Goal: Task Accomplishment & Management: Complete application form

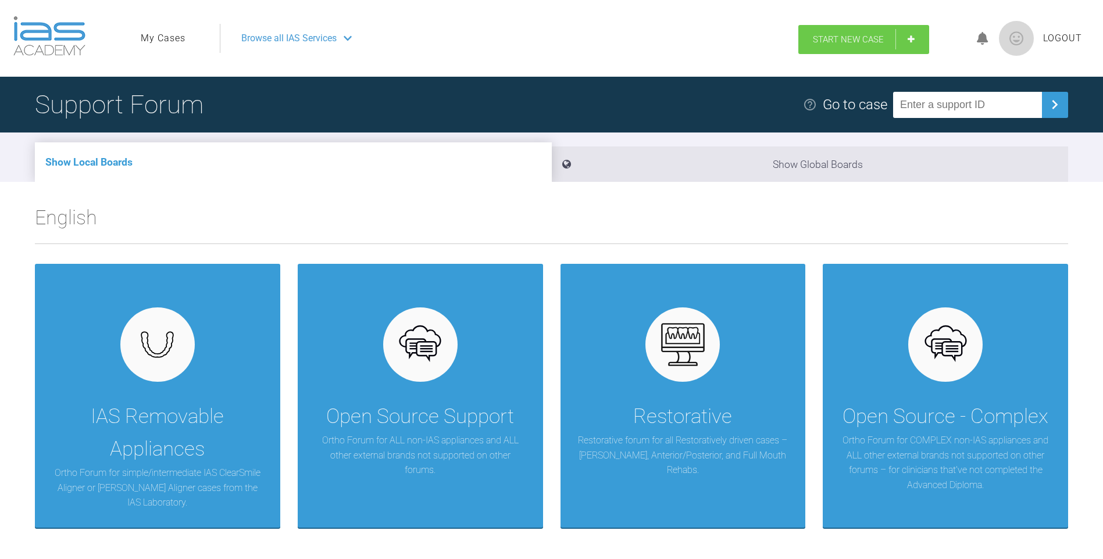
click at [841, 35] on span "Start New Case" at bounding box center [848, 39] width 71 height 10
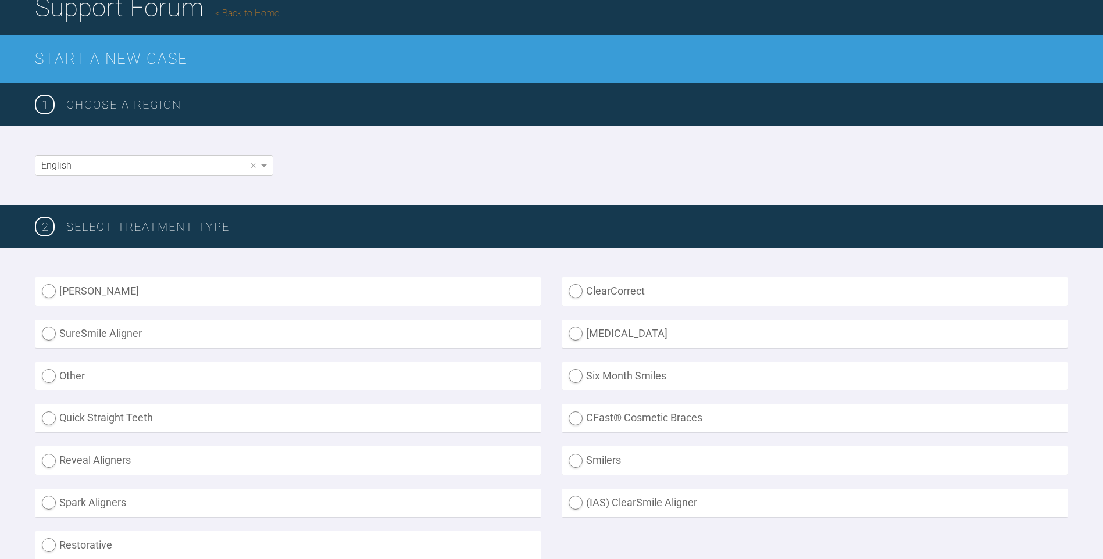
scroll to position [116, 0]
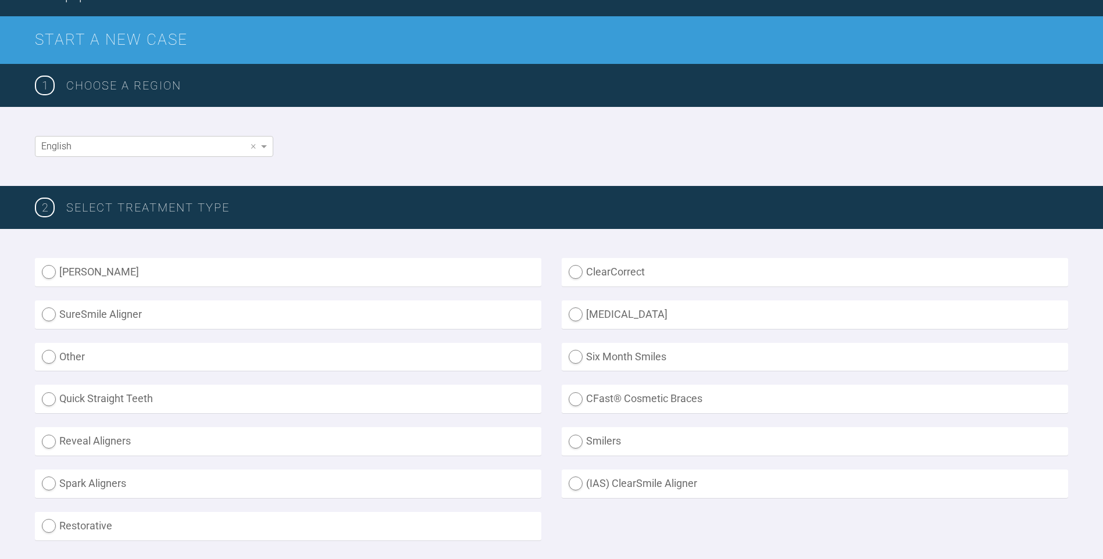
click at [81, 271] on label "Inman Aligner" at bounding box center [288, 272] width 506 height 28
radio Aligner "true"
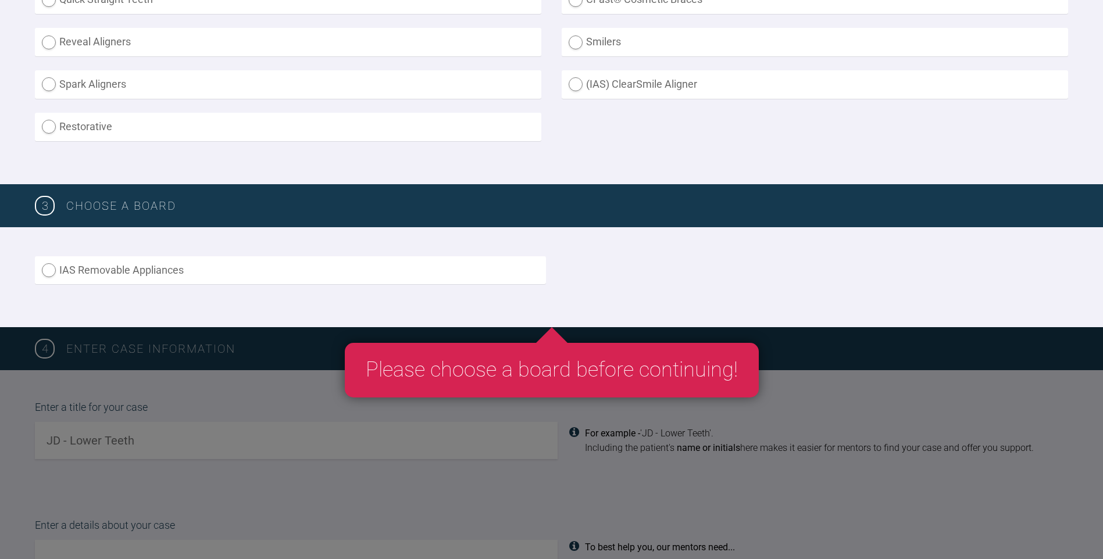
scroll to position [523, 0]
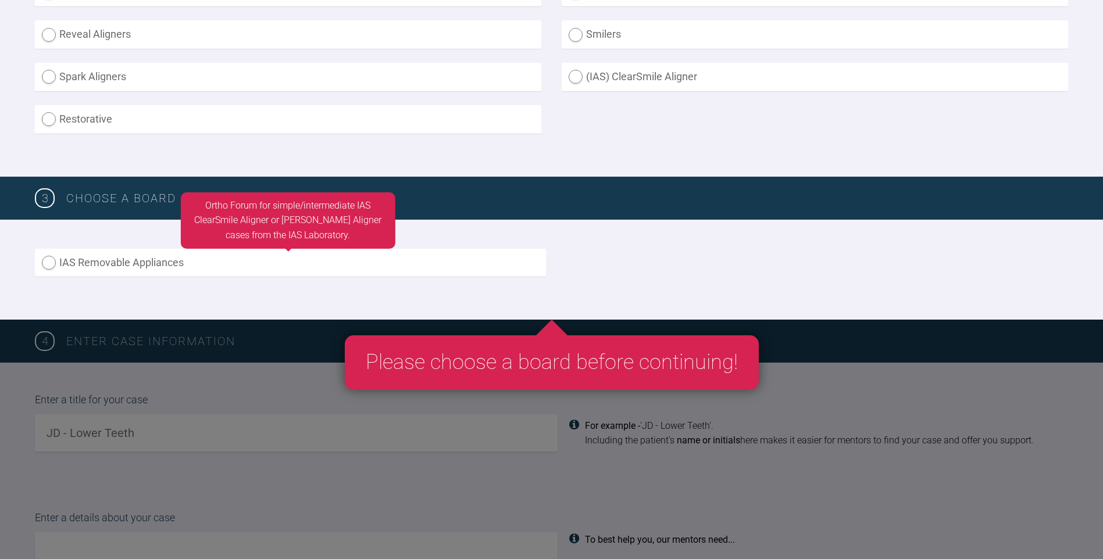
click at [124, 265] on label "IAS Removable Appliances" at bounding box center [290, 263] width 511 height 28
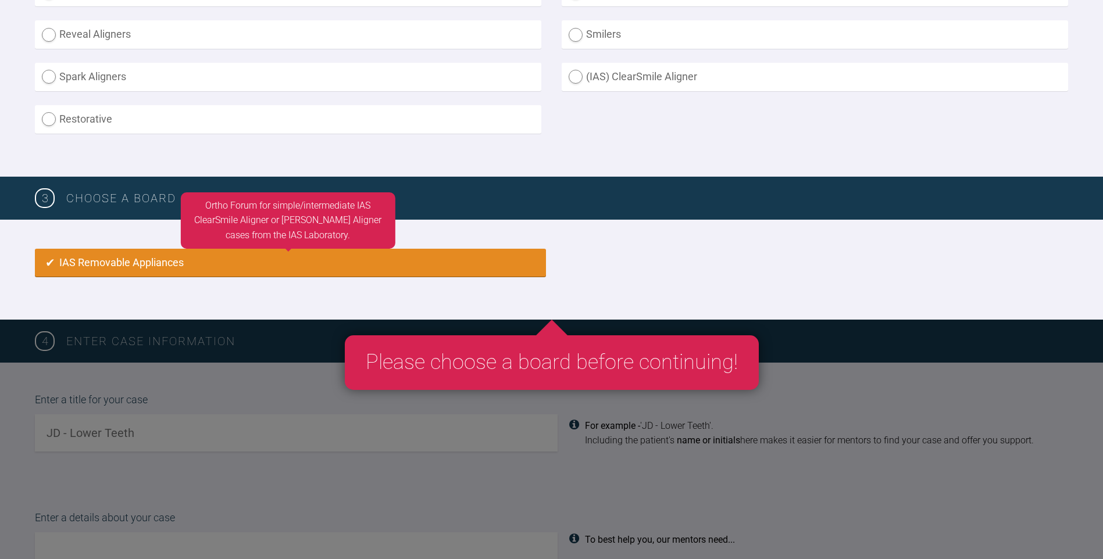
radio input "true"
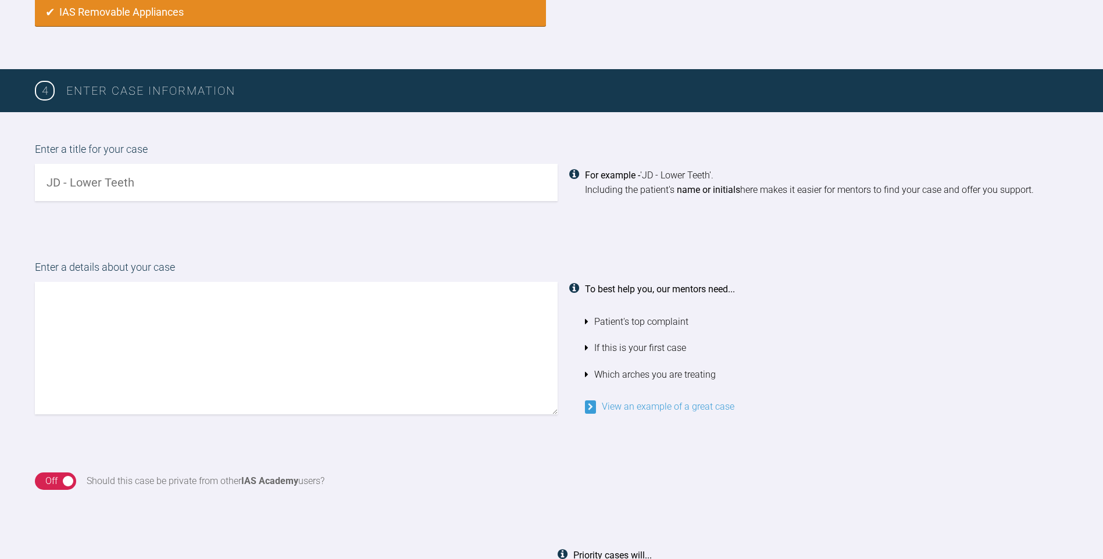
drag, startPoint x: 154, startPoint y: 175, endPoint x: 47, endPoint y: 182, distance: 107.2
click at [47, 182] on input "text" at bounding box center [296, 182] width 523 height 37
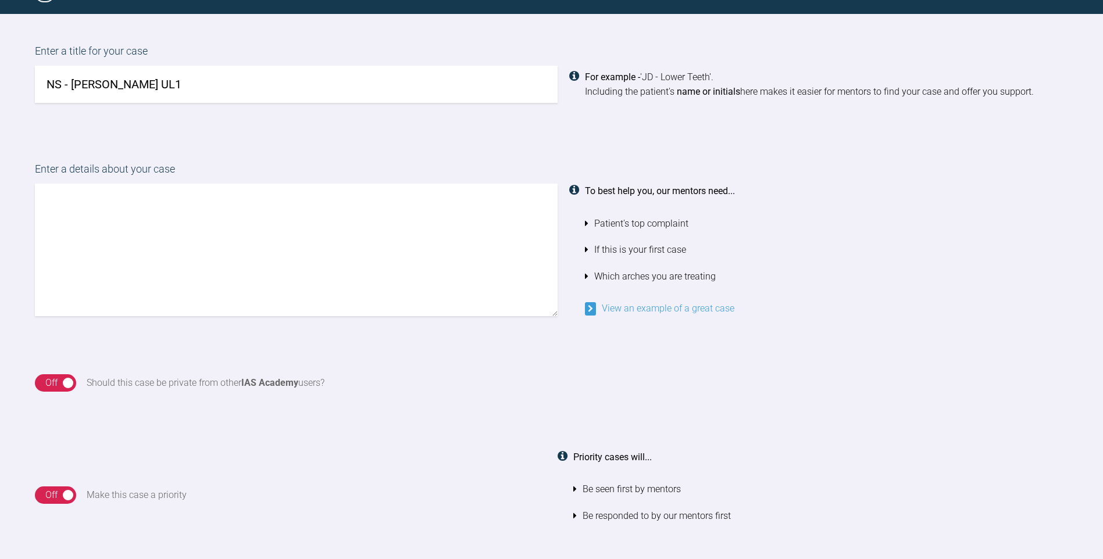
scroll to position [890, 0]
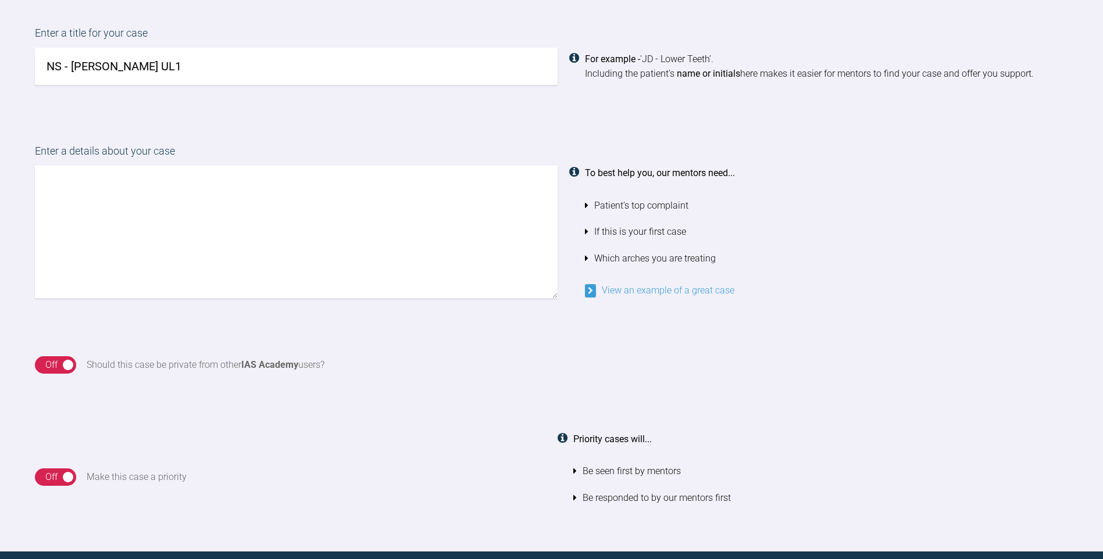
type input "NS - Inman UL1"
drag, startPoint x: 152, startPoint y: 233, endPoint x: 144, endPoint y: 232, distance: 8.2
click at [149, 233] on textarea at bounding box center [296, 232] width 523 height 133
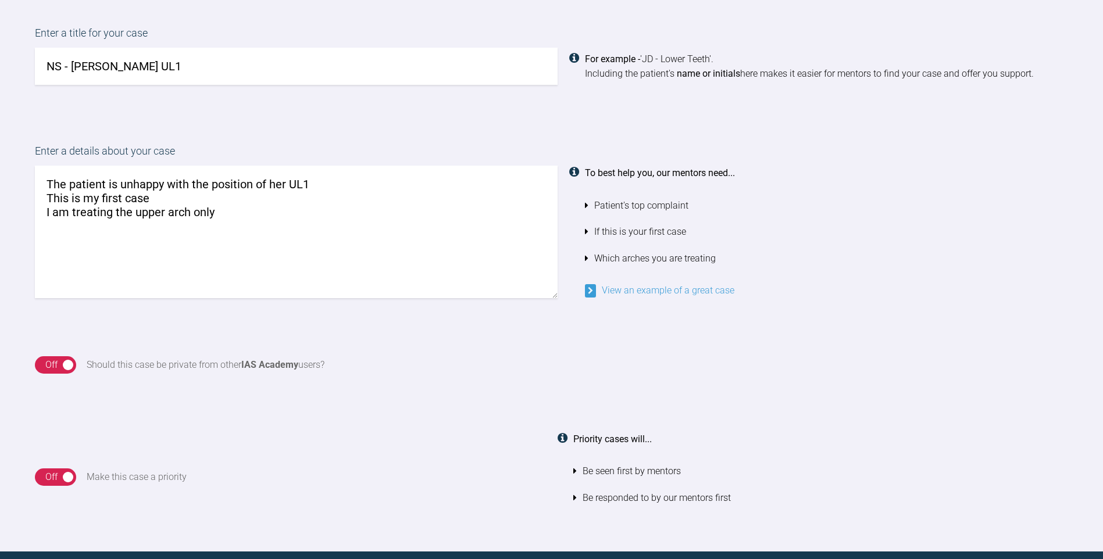
click at [624, 287] on link "View an example of a great case" at bounding box center [659, 290] width 149 height 11
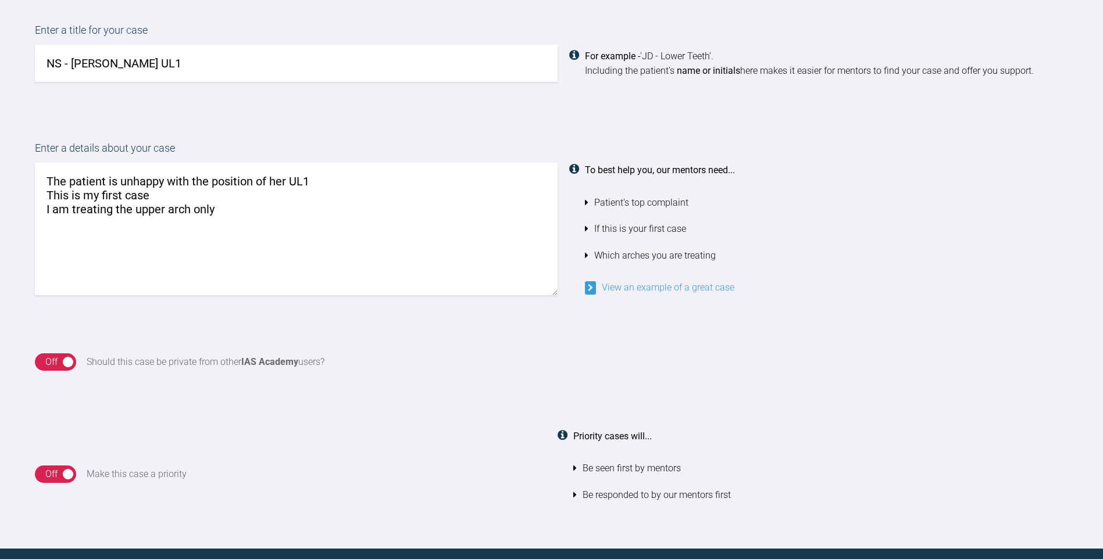
scroll to position [930, 0]
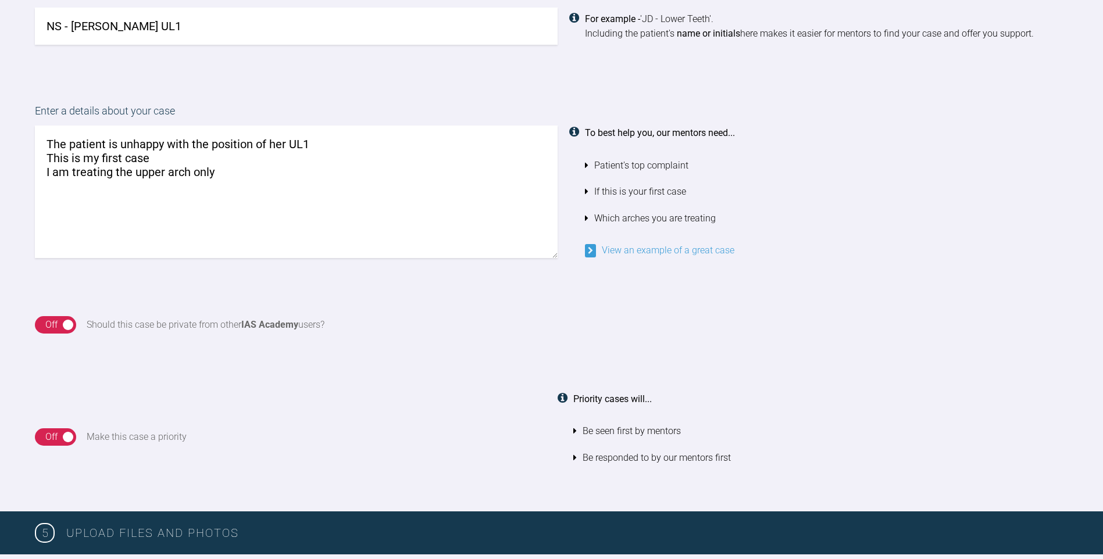
click at [318, 146] on textarea "The patient is unhappy with the position of her UL1 This is my first case I am …" at bounding box center [296, 192] width 523 height 133
click at [241, 175] on textarea "The patient is unhappy with the position of her UL1 This is my first case I am …" at bounding box center [296, 192] width 523 height 133
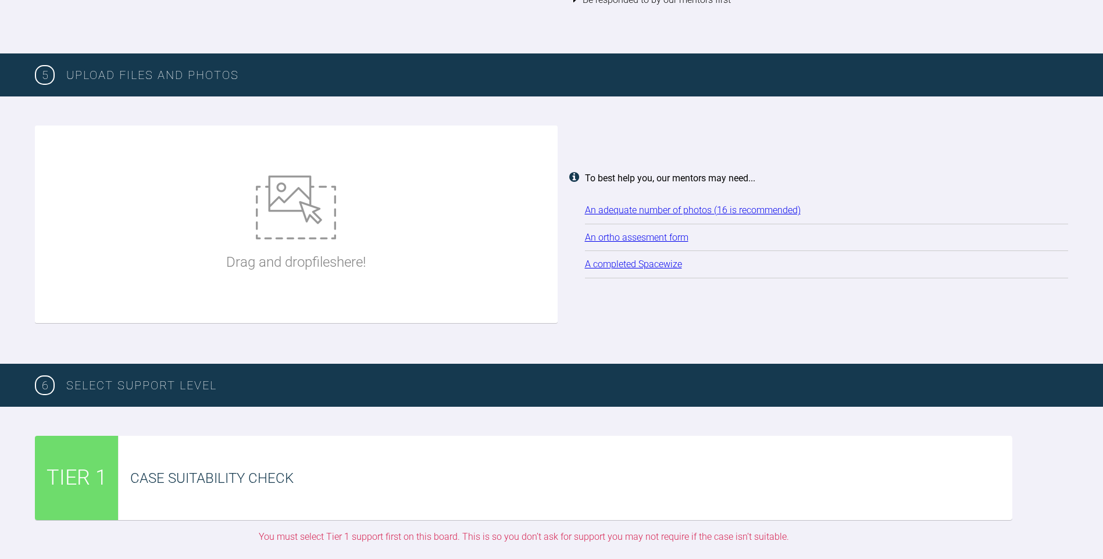
scroll to position [1336, 0]
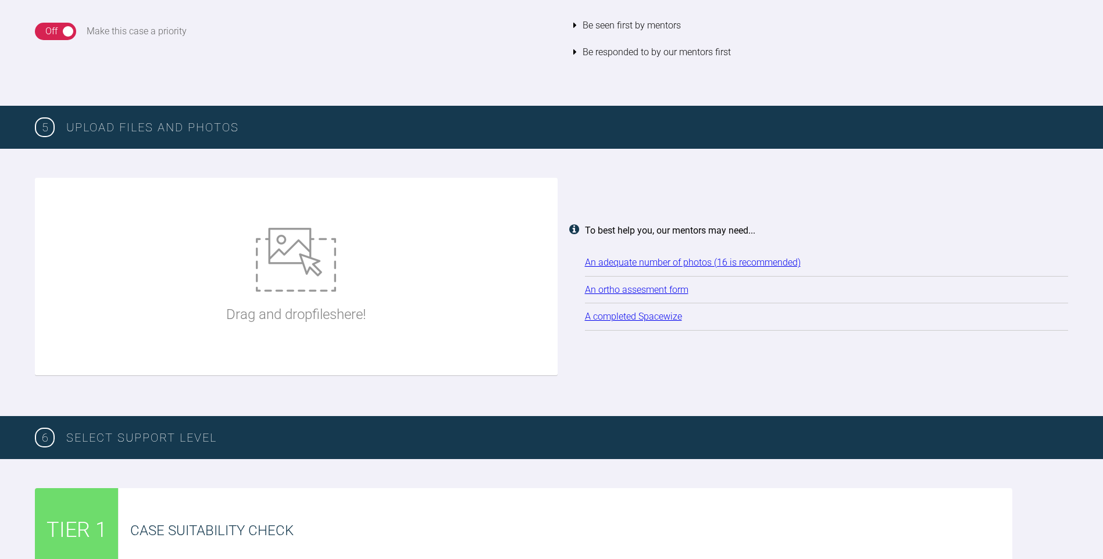
type textarea "The patient is unhappy with the position of her UL1 This is my first case I am …"
click at [319, 270] on img at bounding box center [296, 260] width 80 height 64
type input "C:\fakepath\2025-08-05 - Spacewize capture.png"
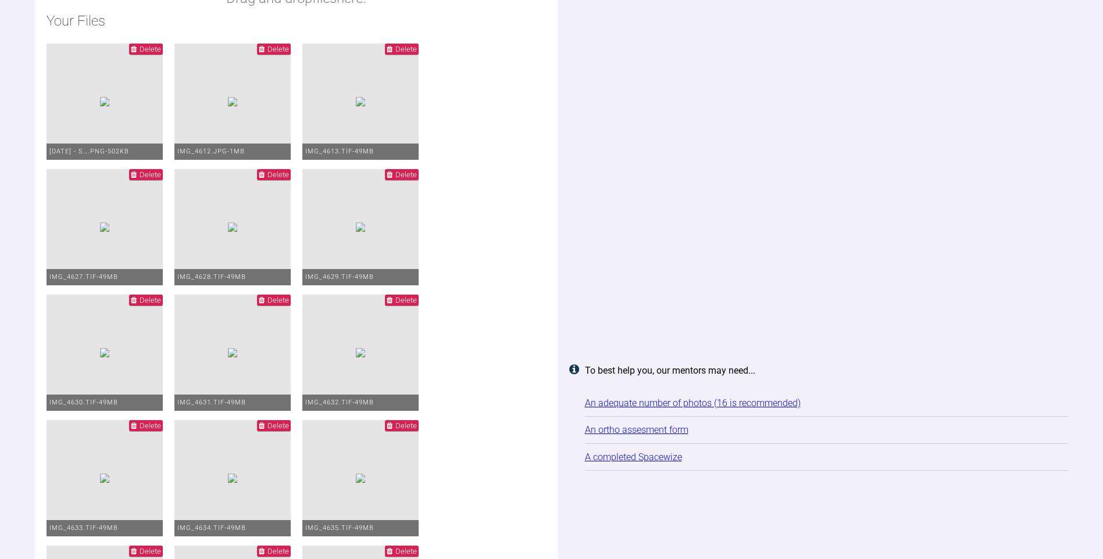
scroll to position [1452, 0]
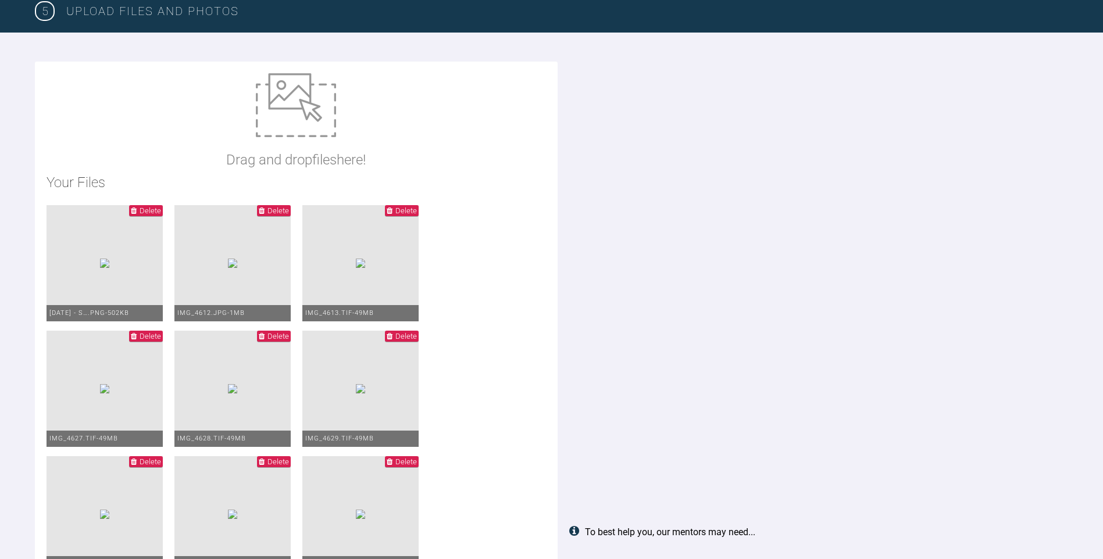
click at [306, 113] on img at bounding box center [296, 105] width 80 height 64
type input "C:\fakepath\IAS FORM 1.pdf"
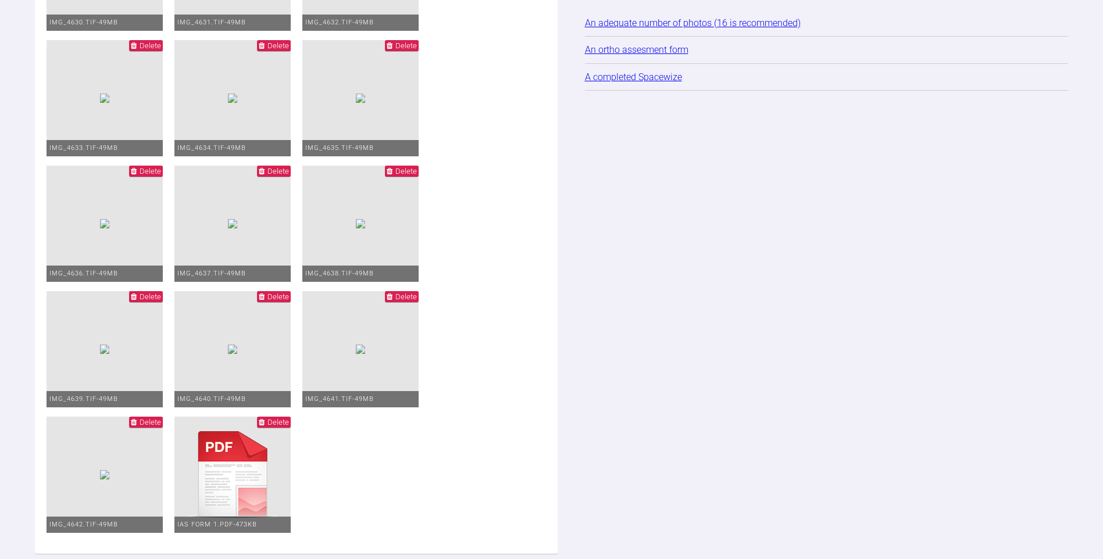
scroll to position [2404, 0]
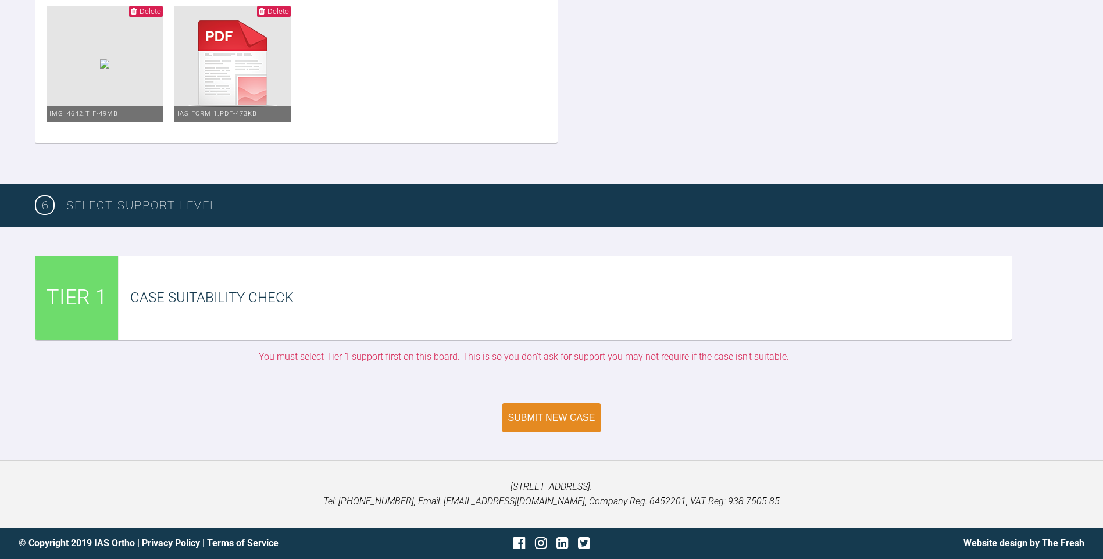
click at [572, 423] on button "Submit New Case" at bounding box center [551, 417] width 99 height 29
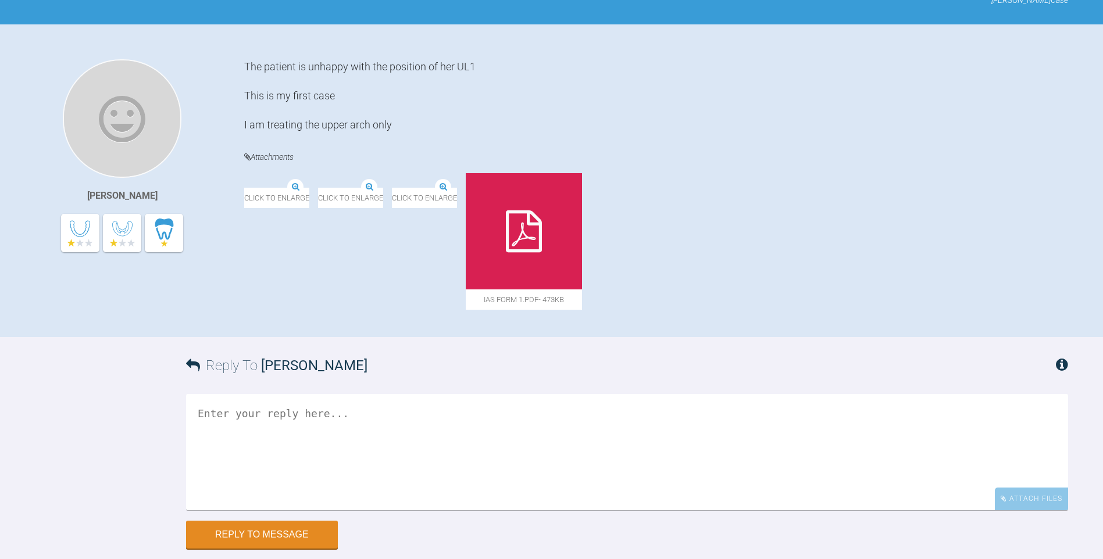
scroll to position [201, 0]
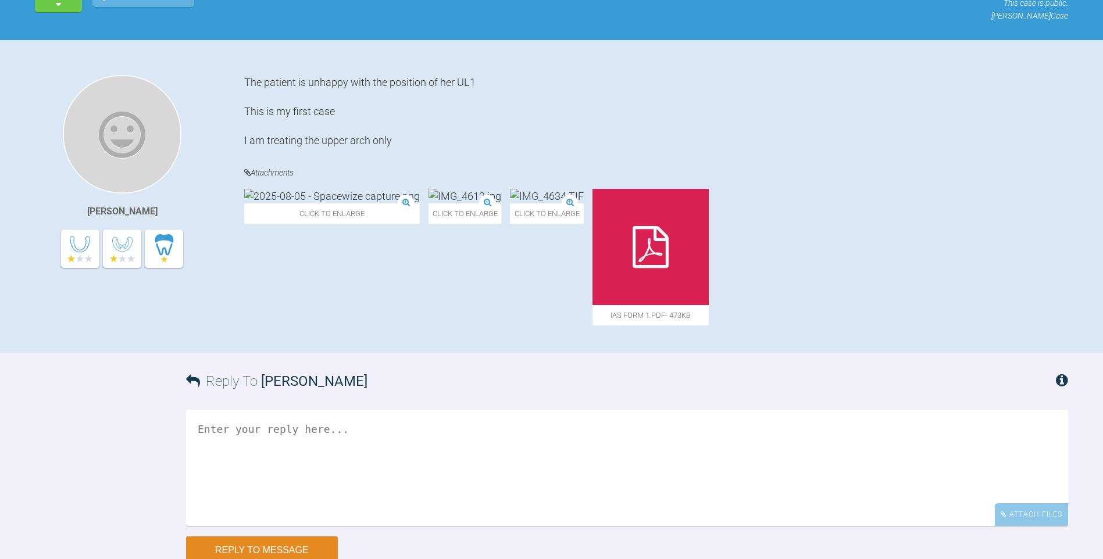
click at [557, 202] on div "Click to enlarge" at bounding box center [547, 257] width 74 height 137
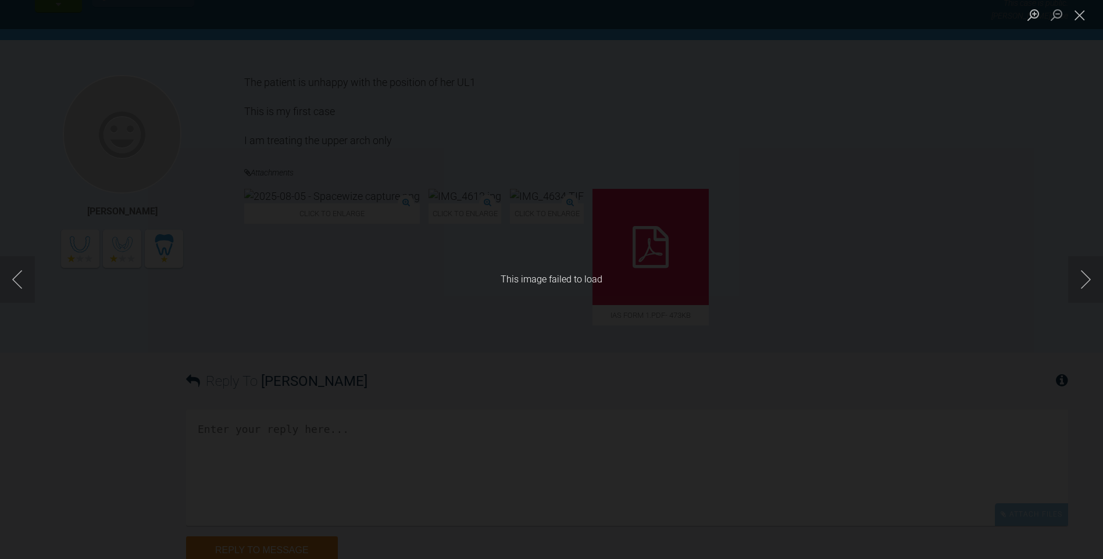
click at [554, 327] on div "This image failed to load" at bounding box center [551, 279] width 1103 height 559
drag, startPoint x: 536, startPoint y: 337, endPoint x: 516, endPoint y: 346, distance: 21.6
drag, startPoint x: 516, startPoint y: 346, endPoint x: 860, endPoint y: 288, distance: 348.8
drag, startPoint x: 860, startPoint y: 288, endPoint x: 1057, endPoint y: 269, distance: 198.0
click at [1052, 275] on div "This image failed to load" at bounding box center [551, 279] width 1103 height 559
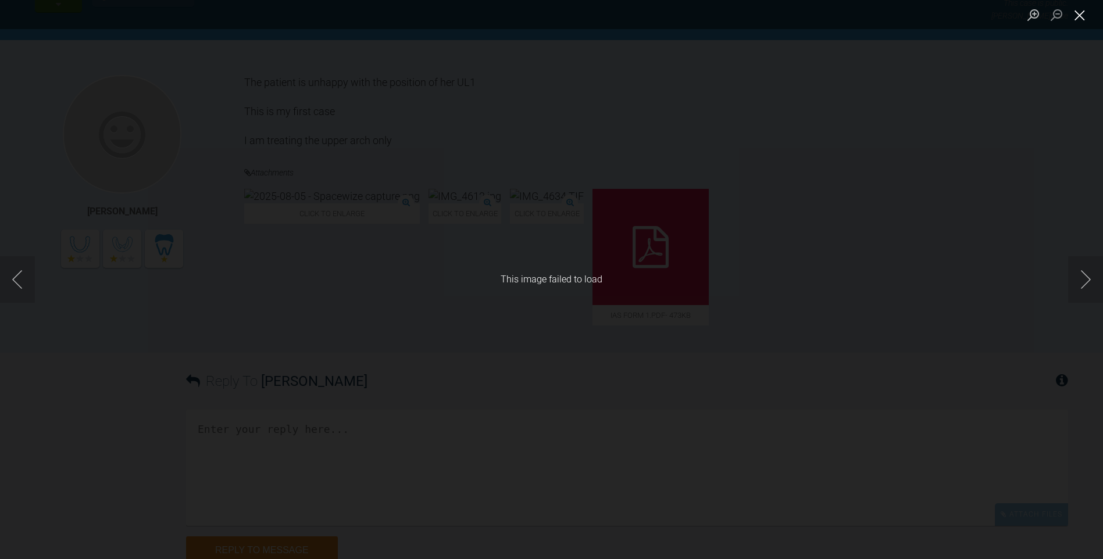
click at [1085, 17] on button "Close lightbox" at bounding box center [1079, 15] width 23 height 20
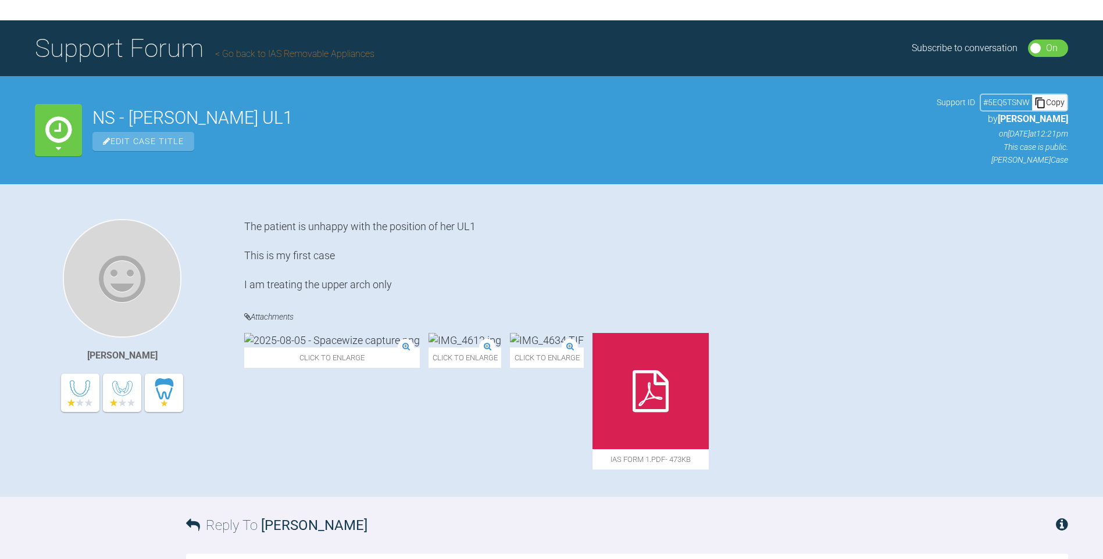
scroll to position [58, 0]
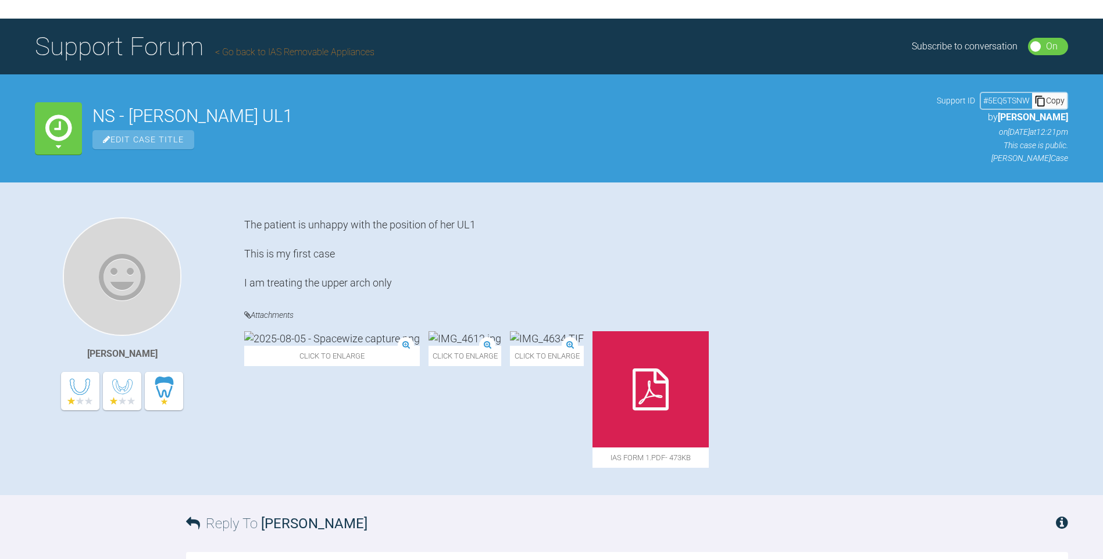
click at [54, 126] on icon at bounding box center [58, 128] width 26 height 31
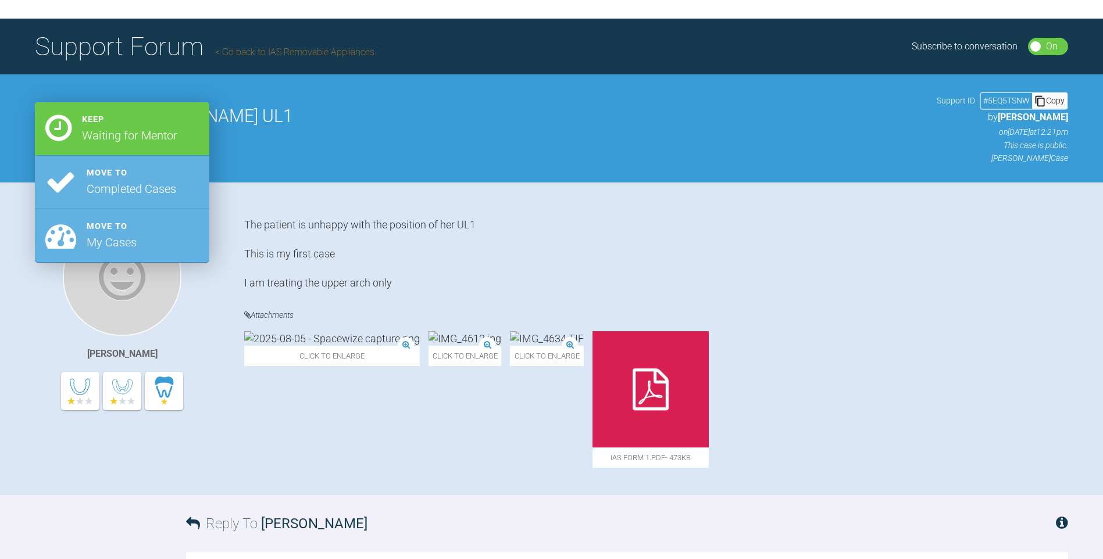
click at [252, 119] on h2 "NS - Inman UL1" at bounding box center [508, 116] width 833 height 17
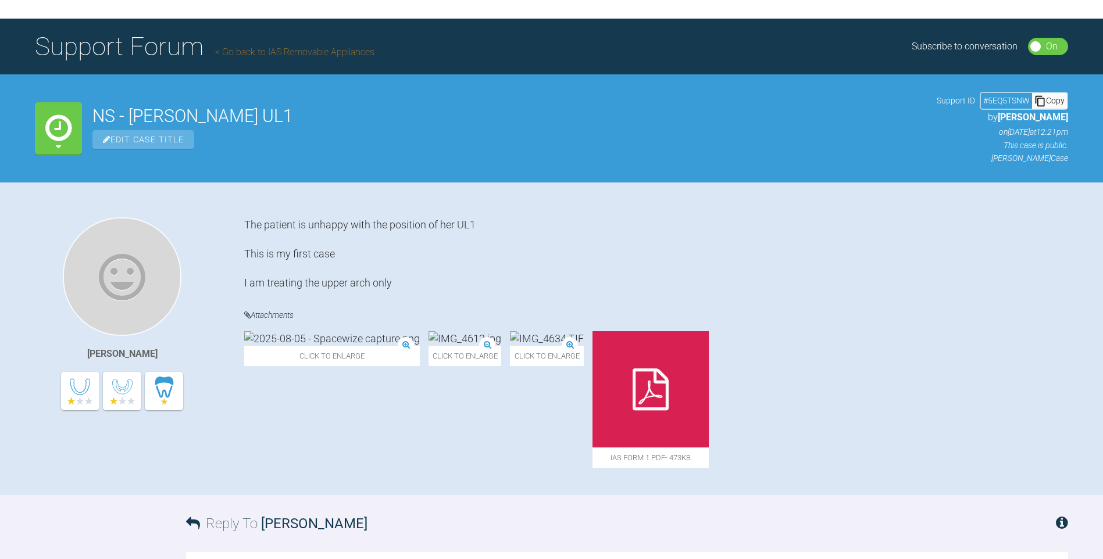
click at [131, 135] on span "Edit Case Title" at bounding box center [143, 139] width 102 height 19
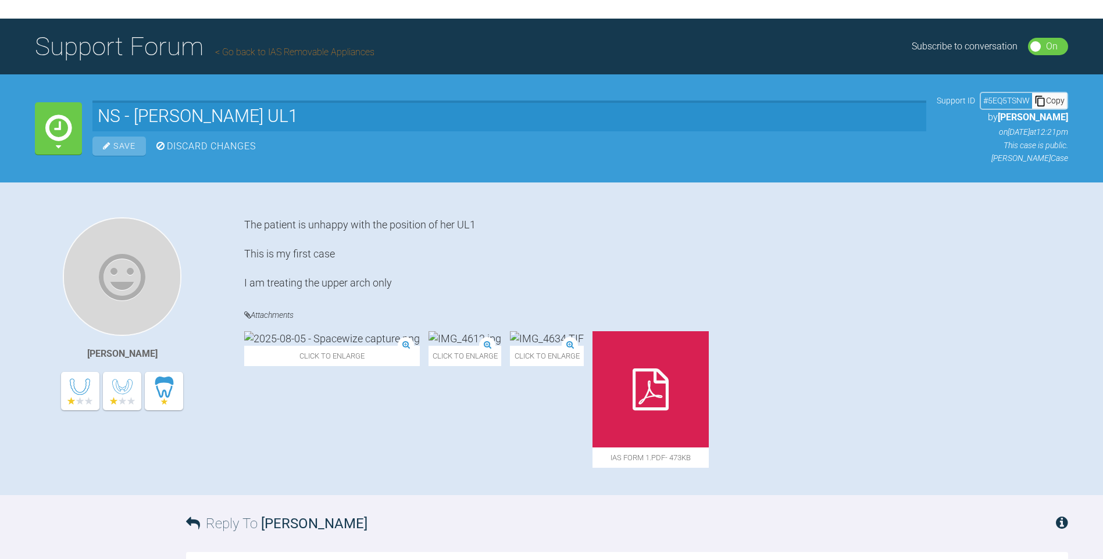
click at [185, 147] on div "Discard Changes" at bounding box center [205, 146] width 99 height 15
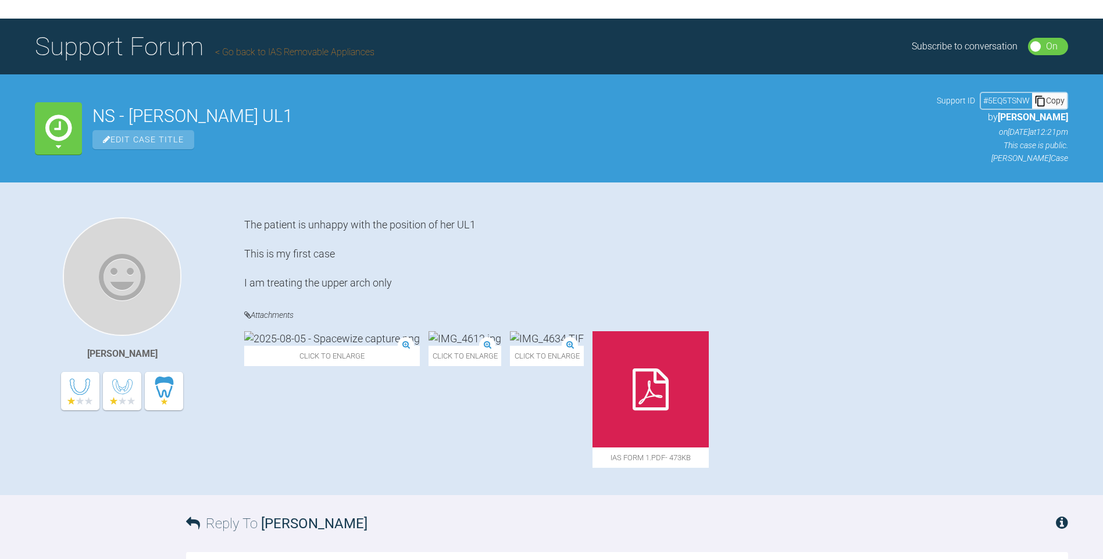
click at [61, 132] on icon at bounding box center [58, 128] width 26 height 31
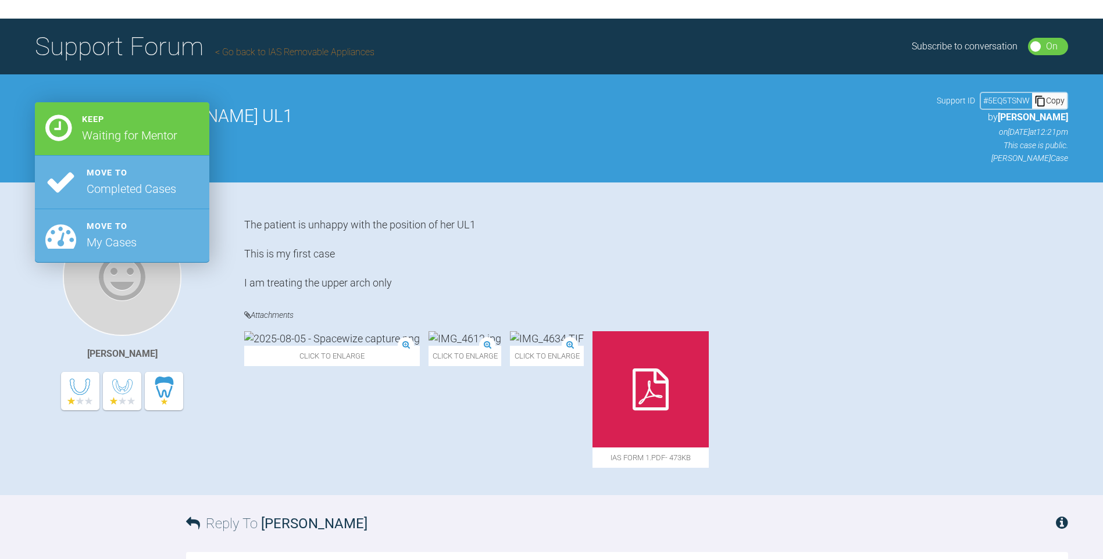
click at [350, 125] on div "NS - Inman UL1 Edit Case Title" at bounding box center [508, 129] width 833 height 42
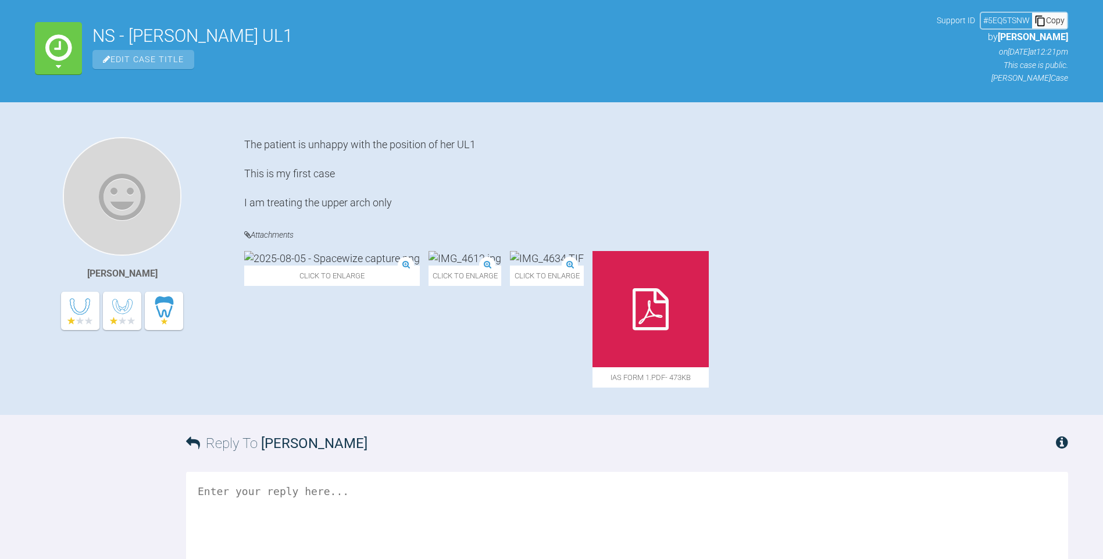
scroll to position [317, 0]
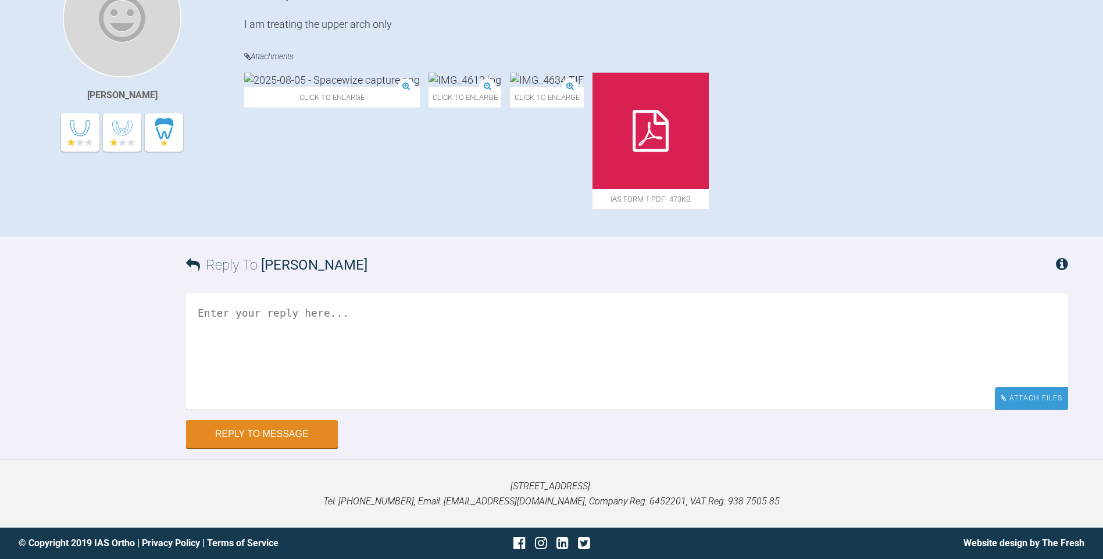
click at [1021, 396] on div "Attach Files" at bounding box center [1030, 398] width 73 height 23
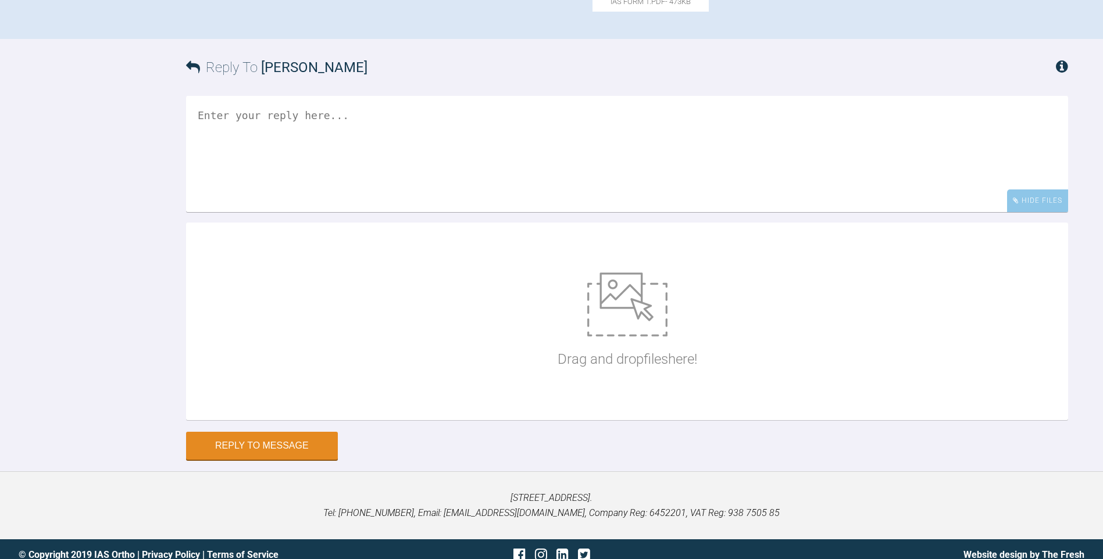
scroll to position [526, 0]
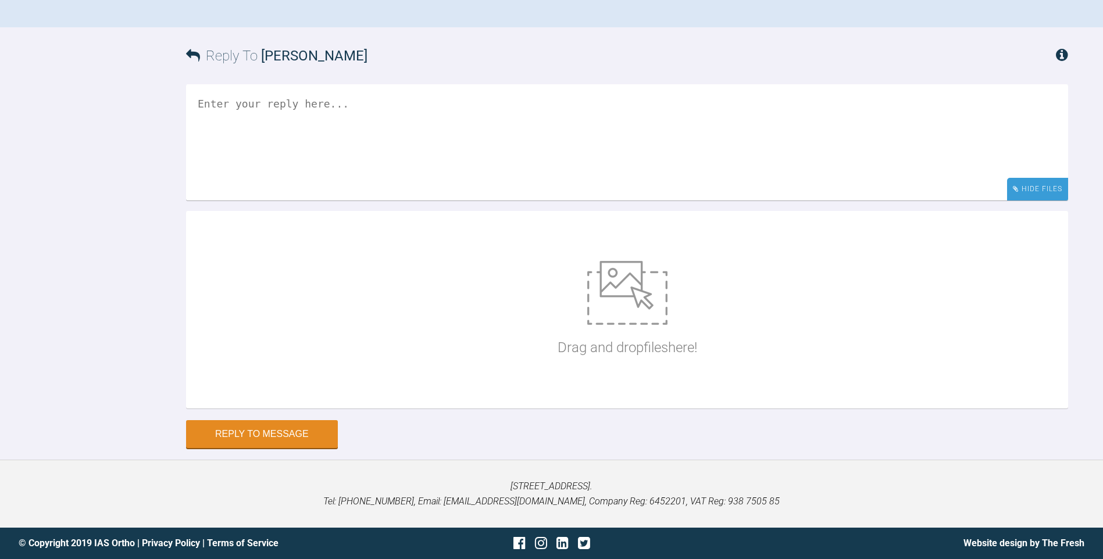
click at [1021, 190] on div "Hide Files" at bounding box center [1037, 189] width 61 height 23
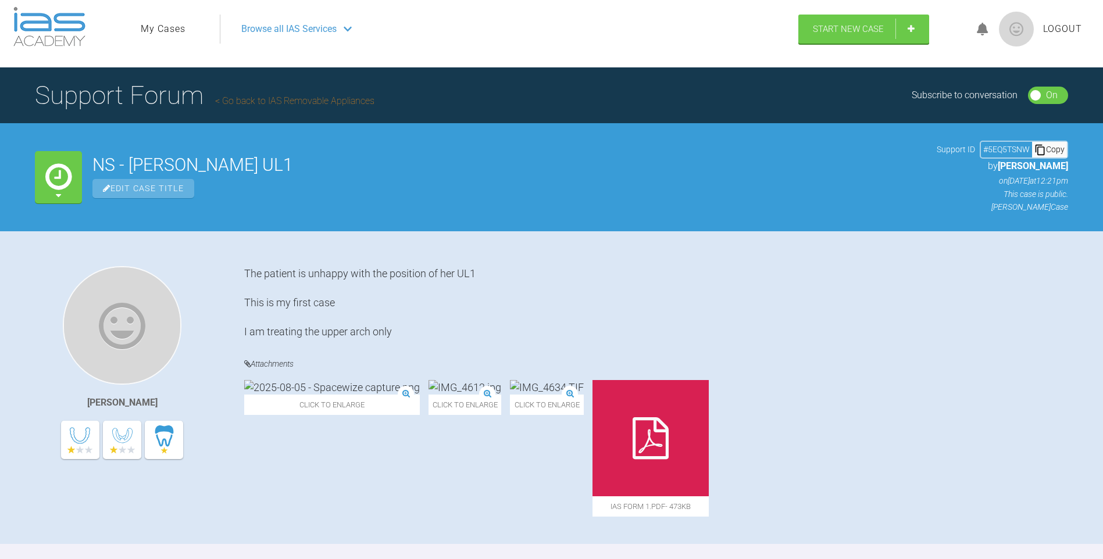
scroll to position [0, 0]
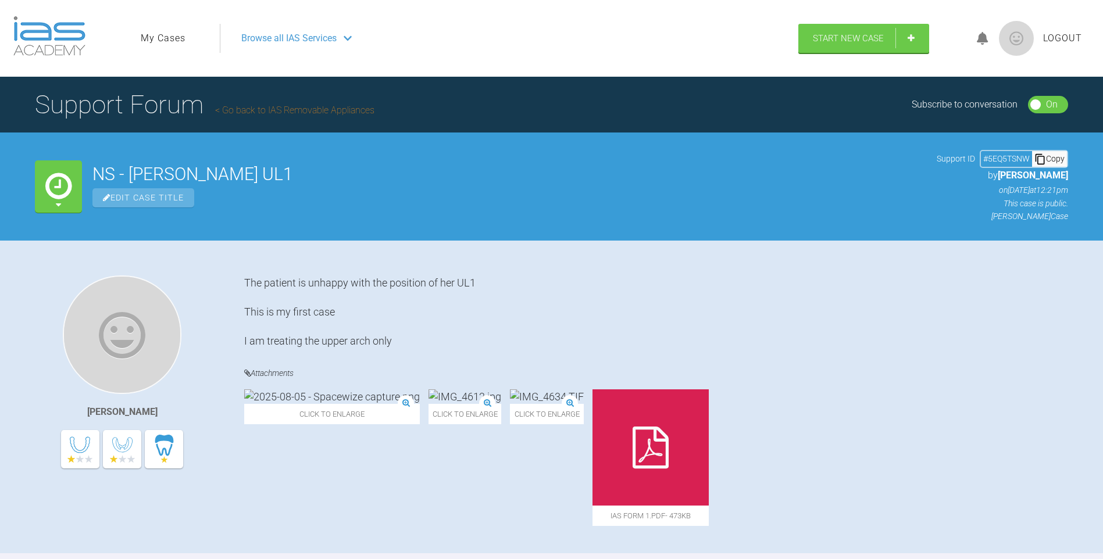
click at [173, 38] on link "My Cases" at bounding box center [163, 38] width 45 height 15
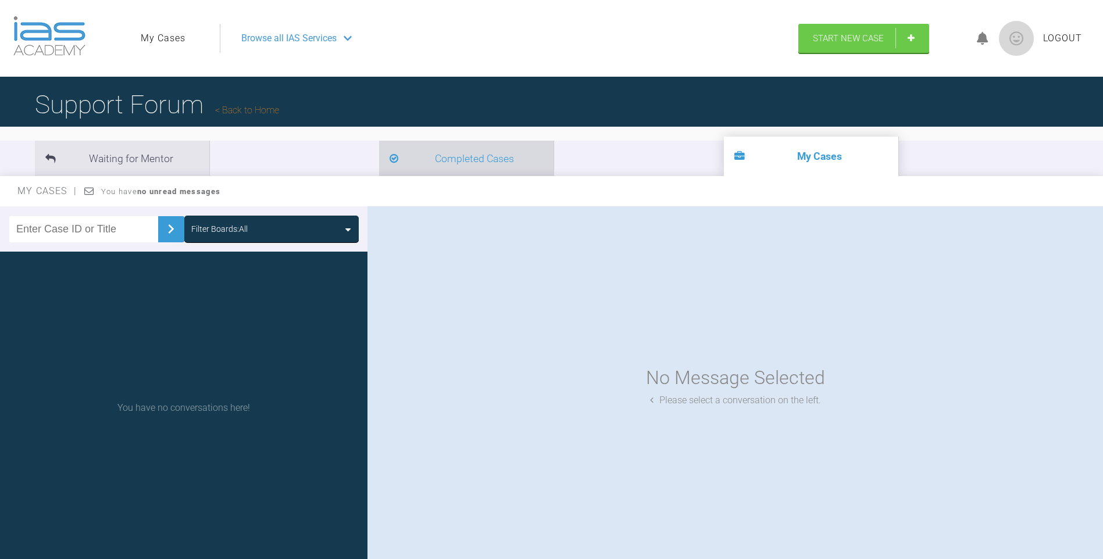
click at [379, 160] on li "Completed Cases" at bounding box center [466, 158] width 174 height 35
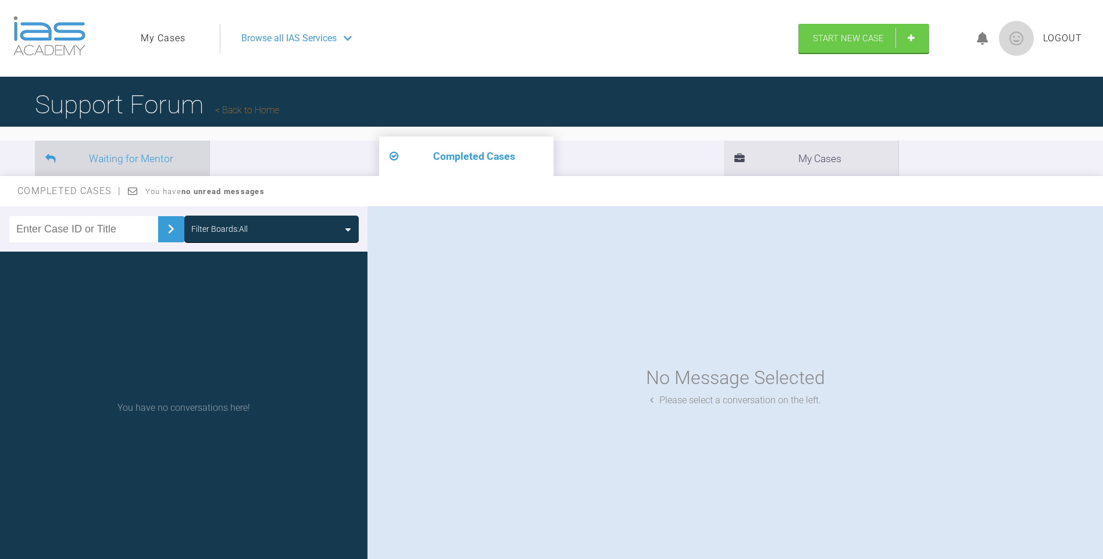
click at [119, 162] on li "Waiting for Mentor" at bounding box center [122, 158] width 174 height 35
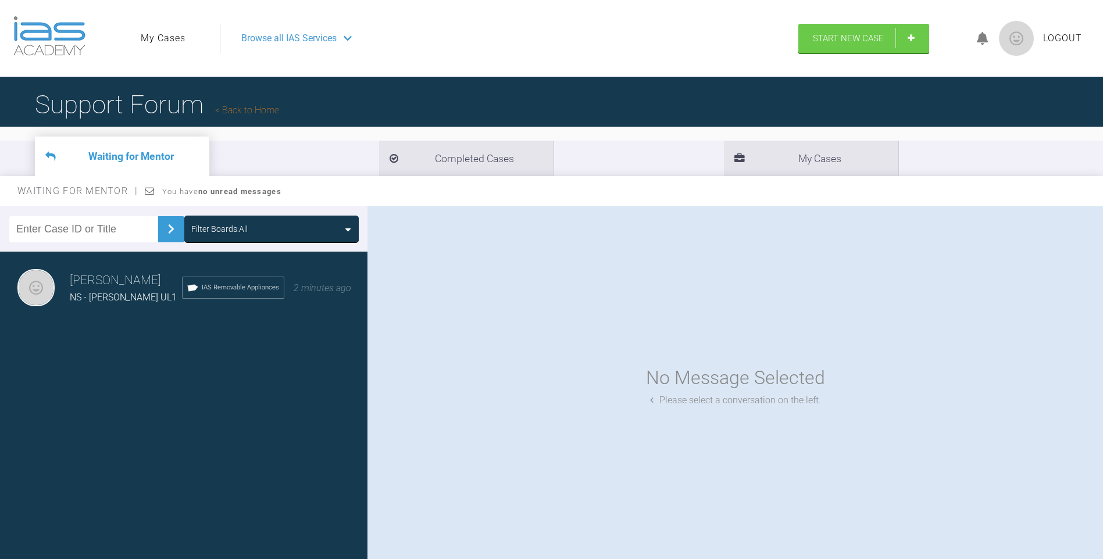
click at [217, 286] on span "IAS Removable Appliances" at bounding box center [240, 287] width 77 height 10
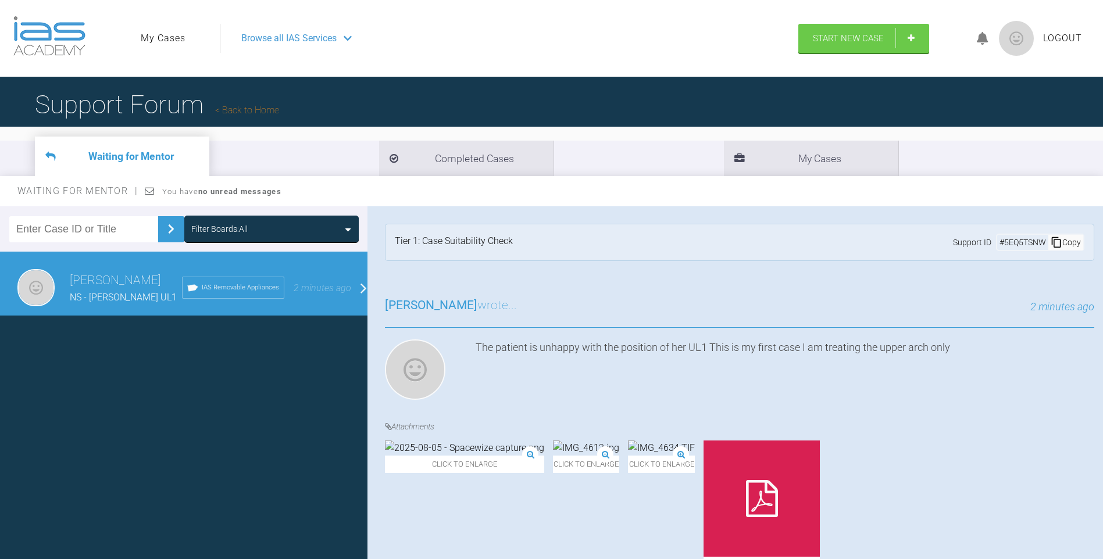
click at [171, 103] on h1 "Support Forum Back to Home" at bounding box center [157, 104] width 244 height 41
click at [734, 163] on icon at bounding box center [739, 159] width 10 height 10
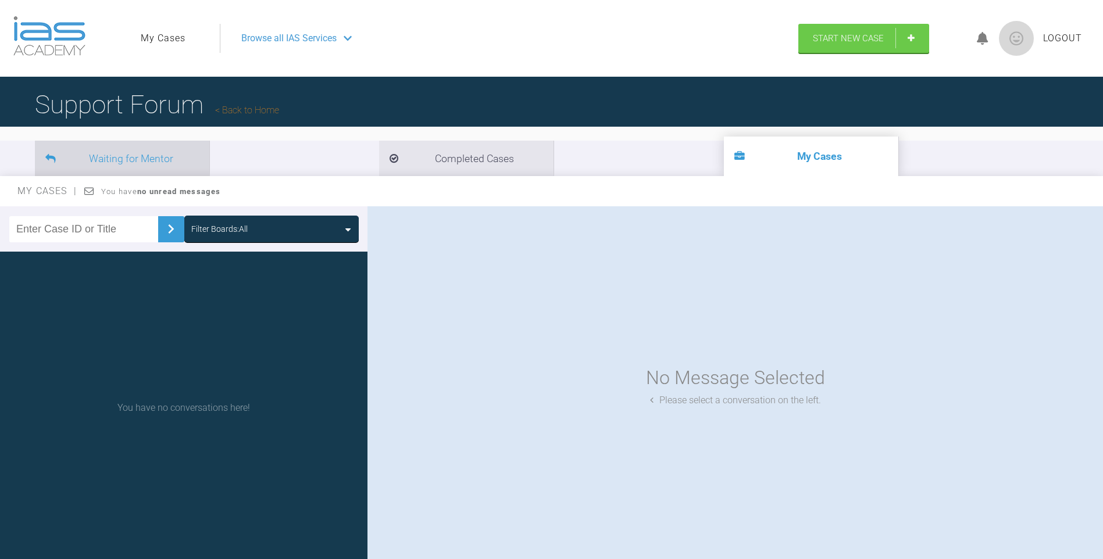
click at [90, 144] on li "Waiting for Mentor" at bounding box center [122, 158] width 174 height 35
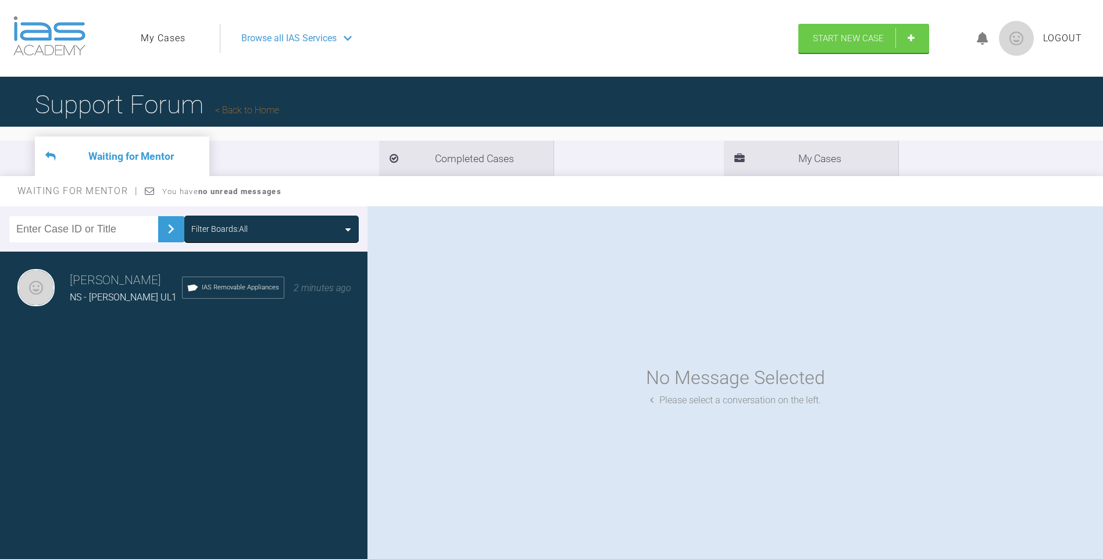
click at [1019, 47] on img at bounding box center [1016, 38] width 35 height 35
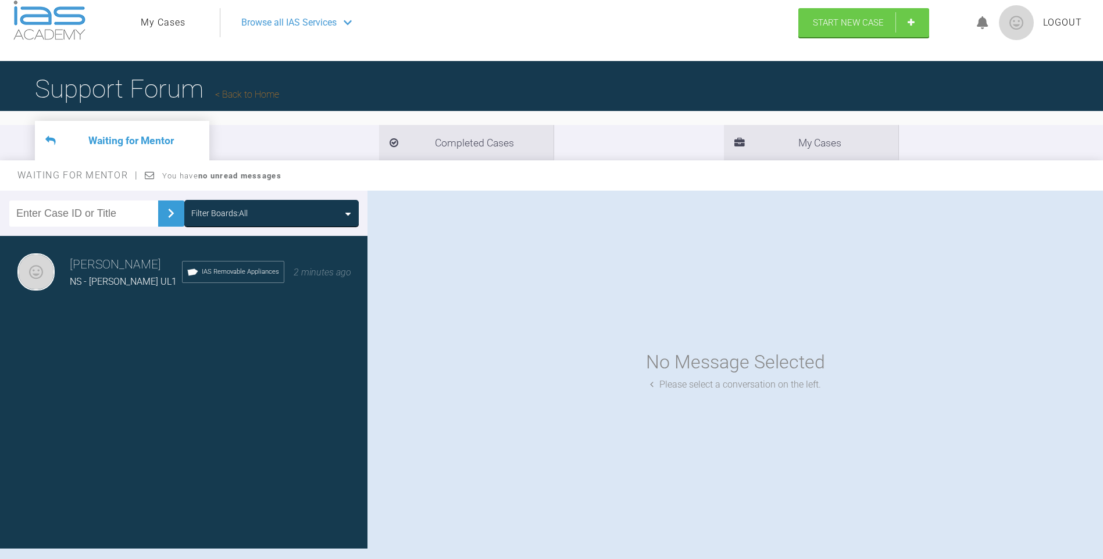
scroll to position [121, 0]
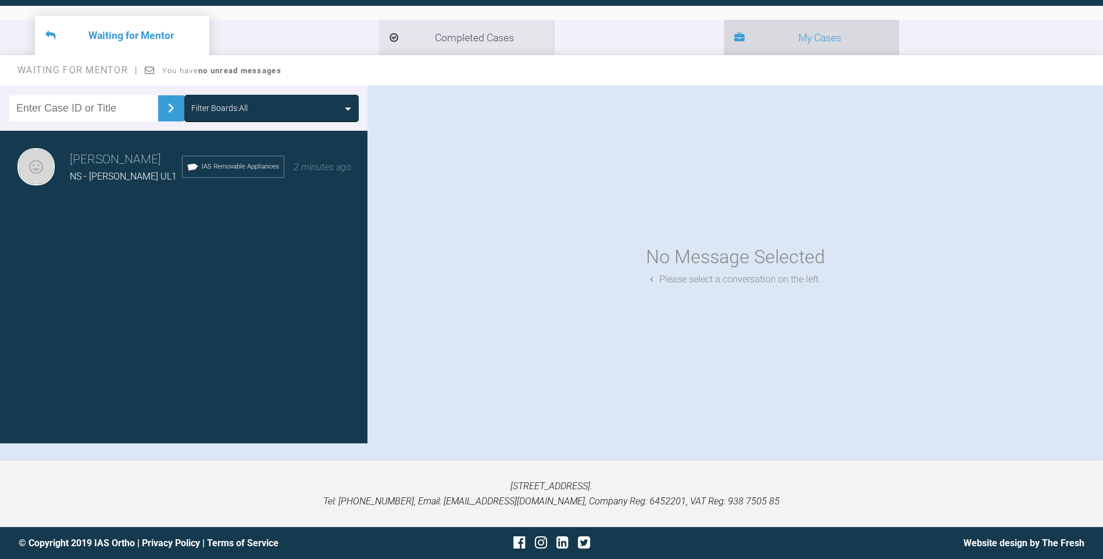
click at [724, 29] on li "My Cases" at bounding box center [811, 37] width 174 height 35
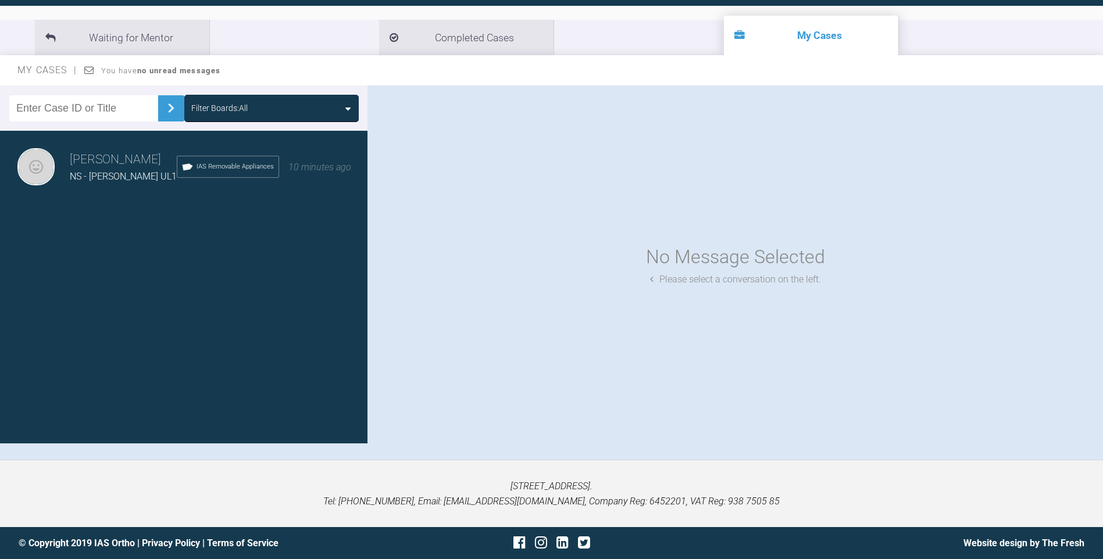
click at [101, 169] on h3 "Lawrence Nolan" at bounding box center [123, 160] width 107 height 20
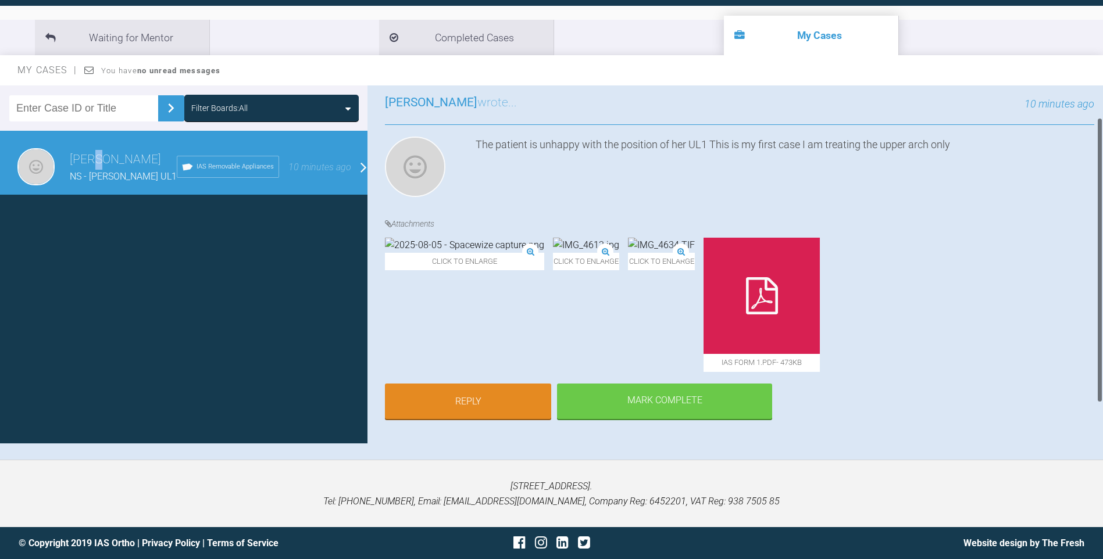
scroll to position [91, 0]
drag, startPoint x: 357, startPoint y: 165, endPoint x: 366, endPoint y: 162, distance: 9.2
click at [360, 163] on div "Lawrence Nolan NS - Inman UL1 IAS Removable Appliances 10 minutes ago" at bounding box center [188, 167] width 376 height 73
click at [334, 169] on span "10 minutes ago" at bounding box center [319, 167] width 63 height 11
click at [357, 170] on div "Lawrence Nolan NS - Inman UL1 IAS Removable Appliances 10 minutes ago" at bounding box center [188, 167] width 376 height 73
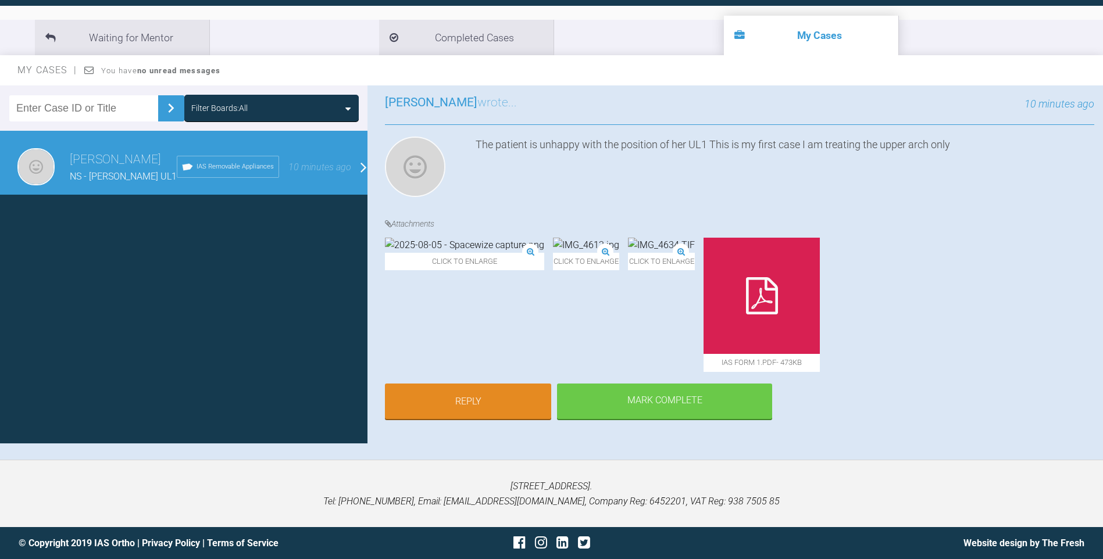
click at [331, 166] on span "10 minutes ago" at bounding box center [319, 167] width 63 height 11
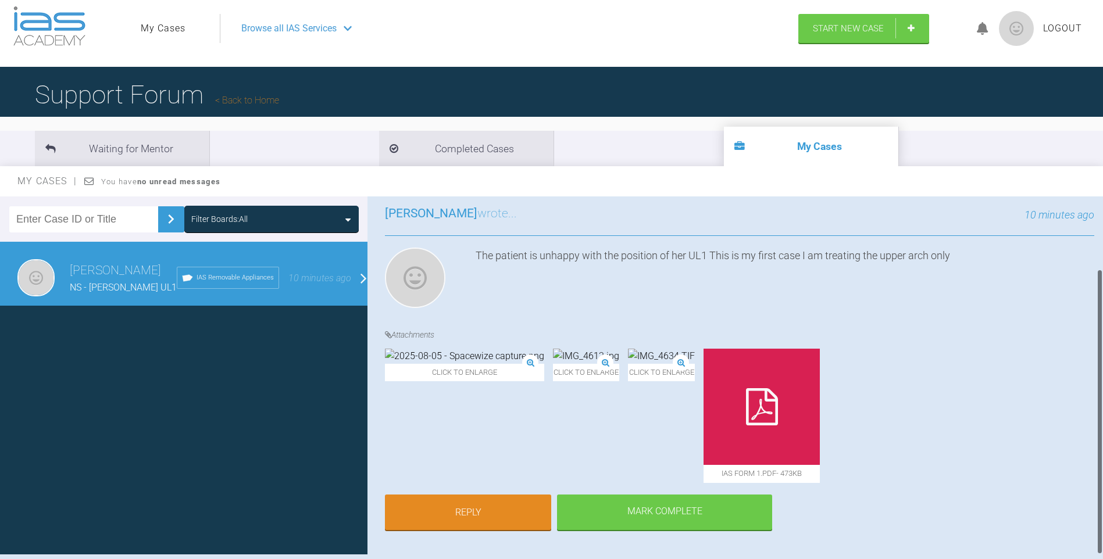
scroll to position [5, 0]
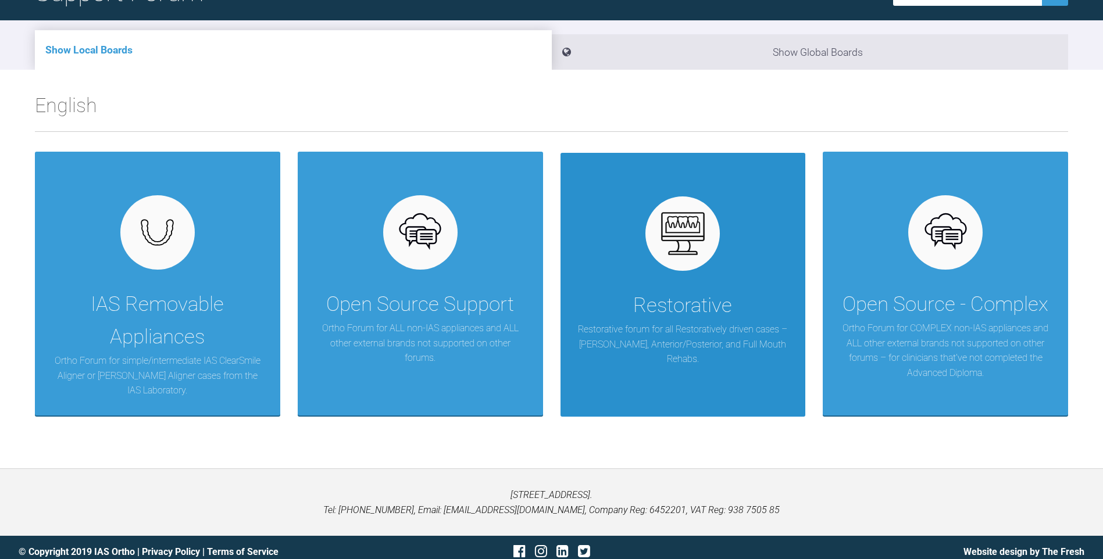
scroll to position [121, 0]
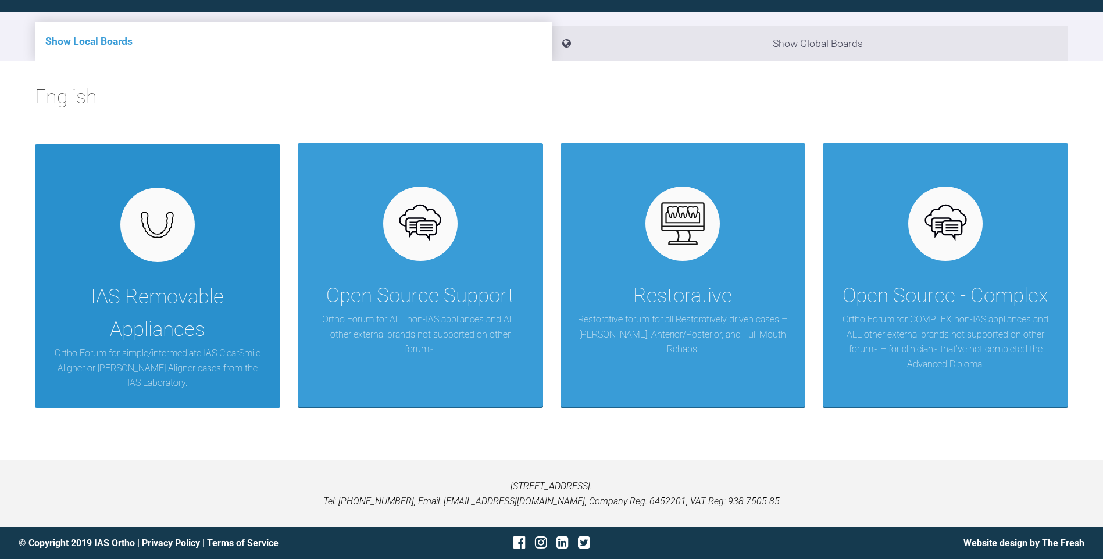
click at [166, 233] on img at bounding box center [157, 225] width 45 height 34
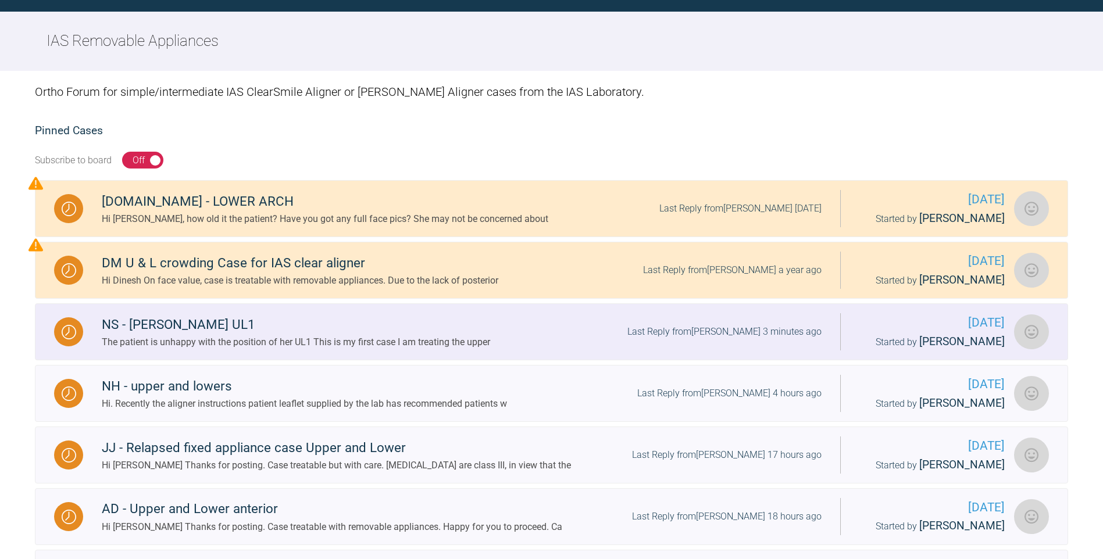
click at [156, 321] on div "NS - Inman UL1" at bounding box center [296, 324] width 388 height 21
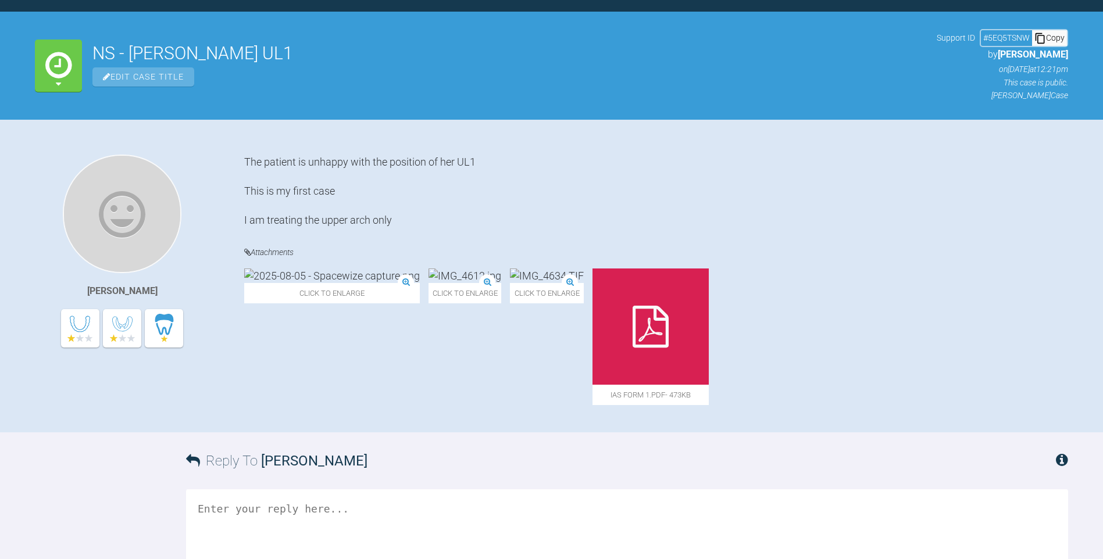
click at [275, 256] on h4 "Attachments" at bounding box center [656, 252] width 824 height 15
drag, startPoint x: 275, startPoint y: 256, endPoint x: 435, endPoint y: 230, distance: 161.3
click at [435, 230] on div "The patient is unhappy with the position of her UL1 This is my first case I am …" at bounding box center [656, 294] width 824 height 278
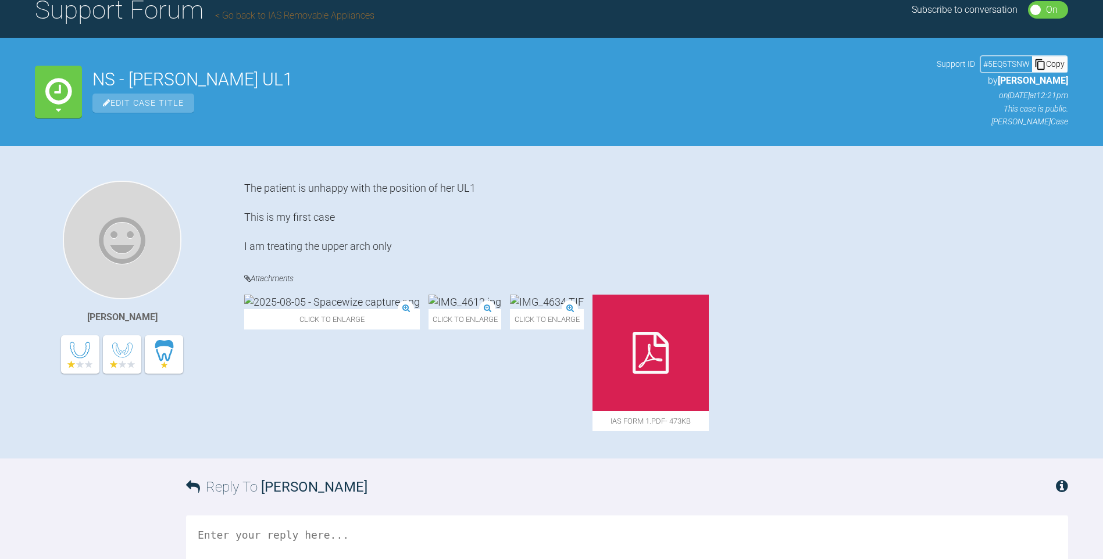
scroll to position [26, 0]
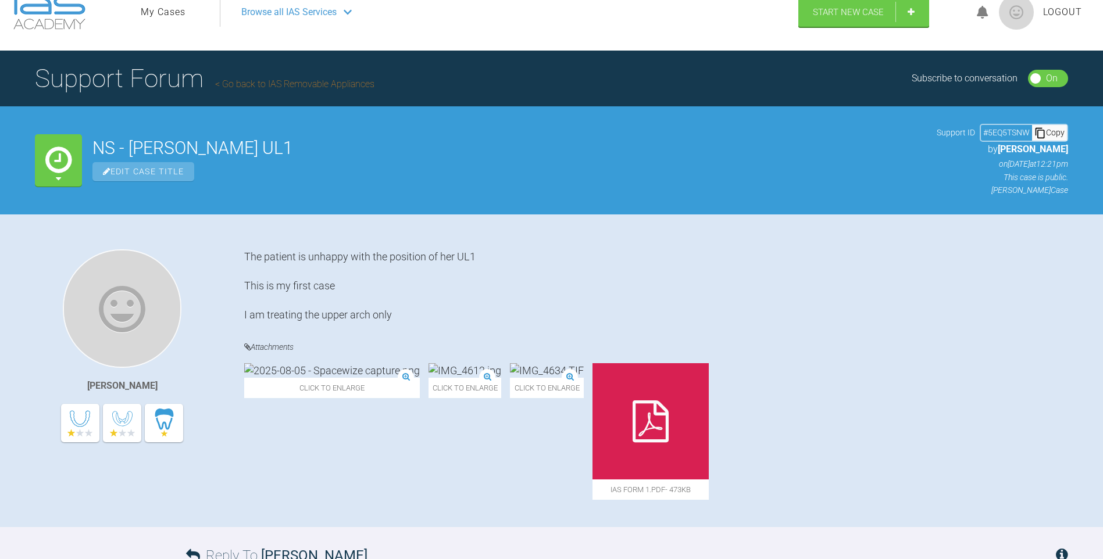
click at [65, 169] on icon at bounding box center [58, 160] width 26 height 31
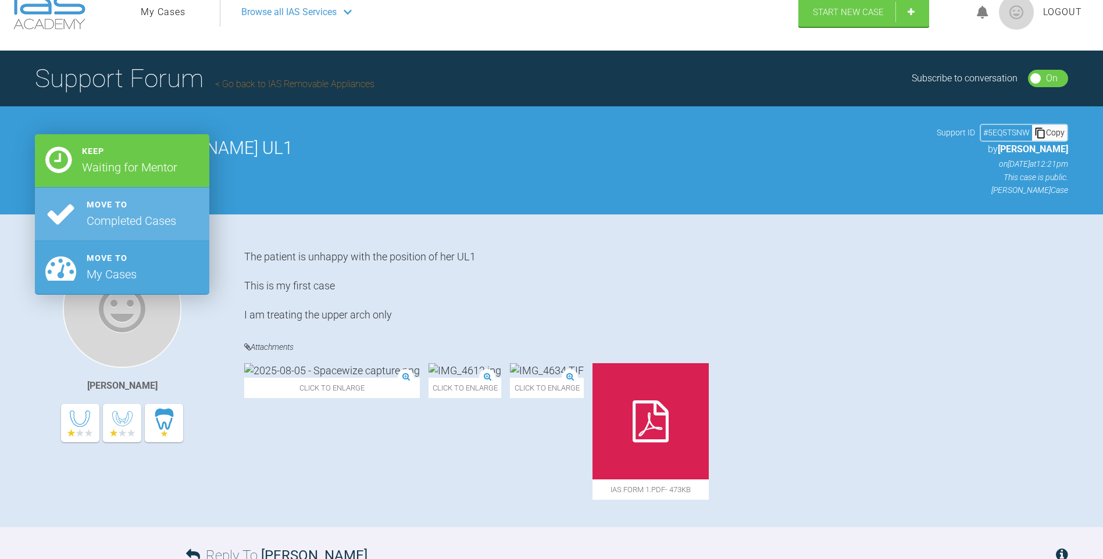
click at [134, 276] on div "My Cases" at bounding box center [112, 274] width 50 height 19
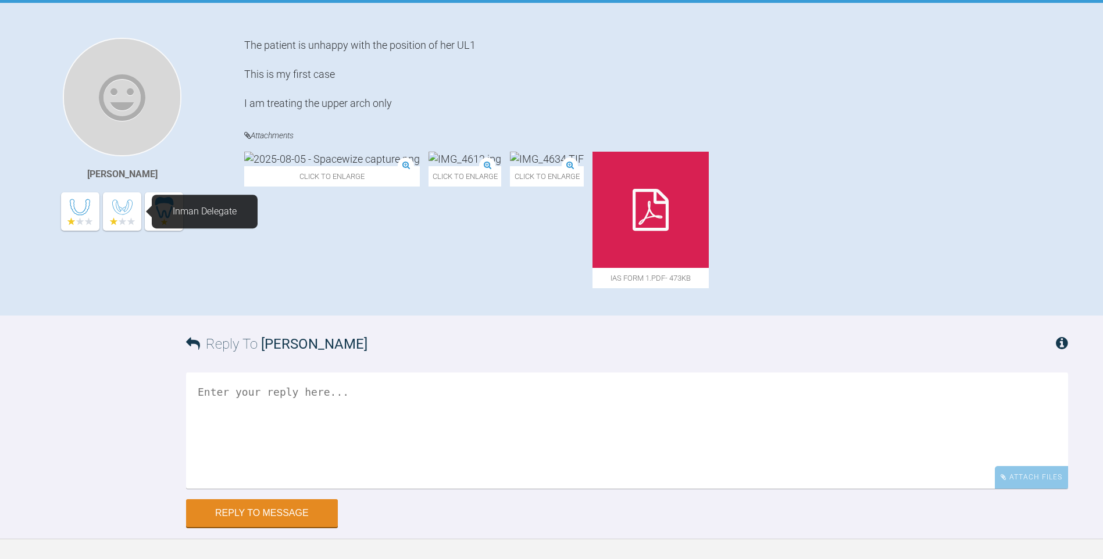
scroll to position [259, 0]
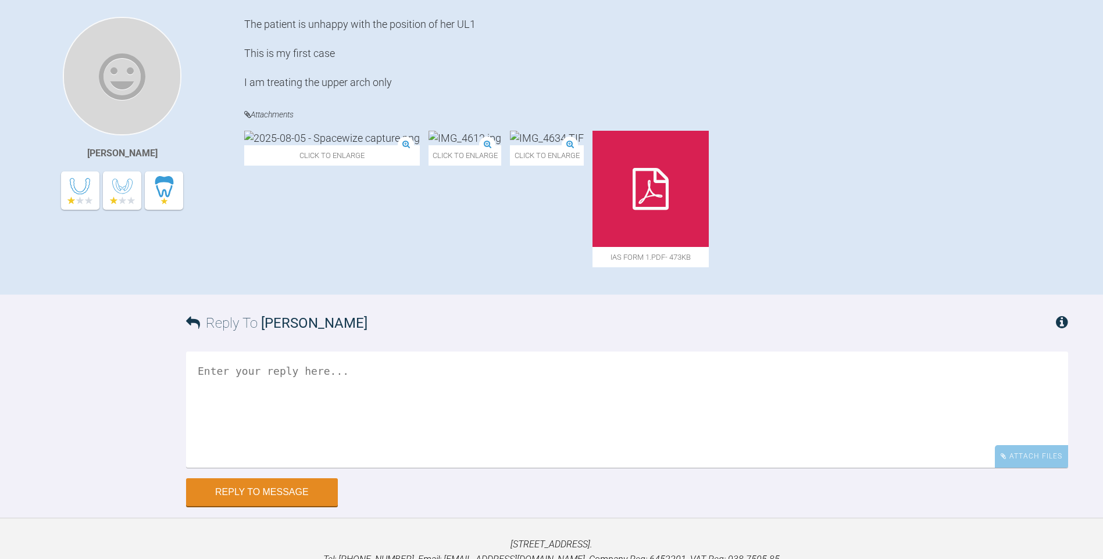
click at [510, 133] on img at bounding box center [547, 138] width 74 height 15
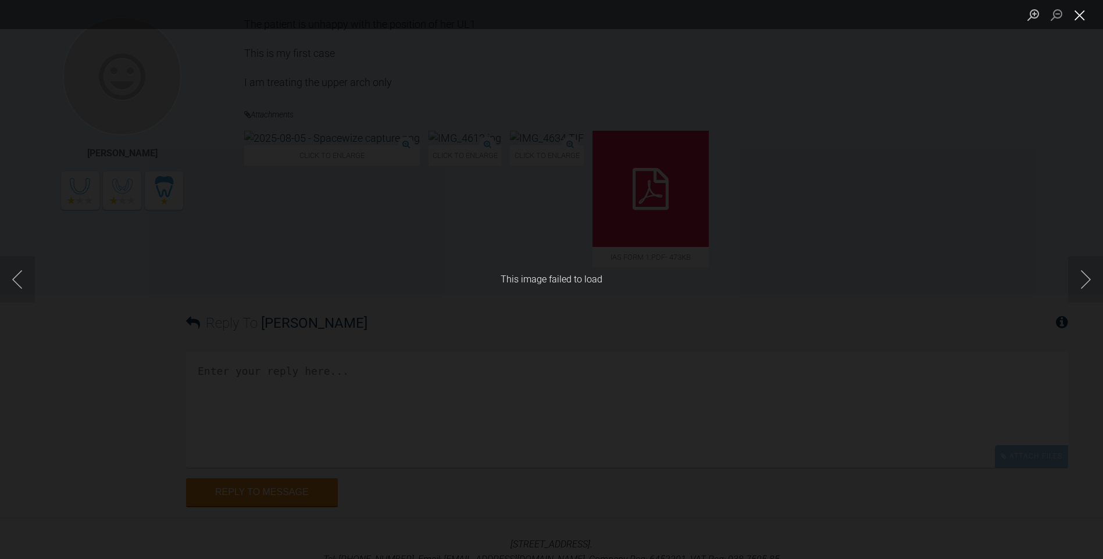
click at [1076, 17] on button "Close lightbox" at bounding box center [1079, 15] width 23 height 20
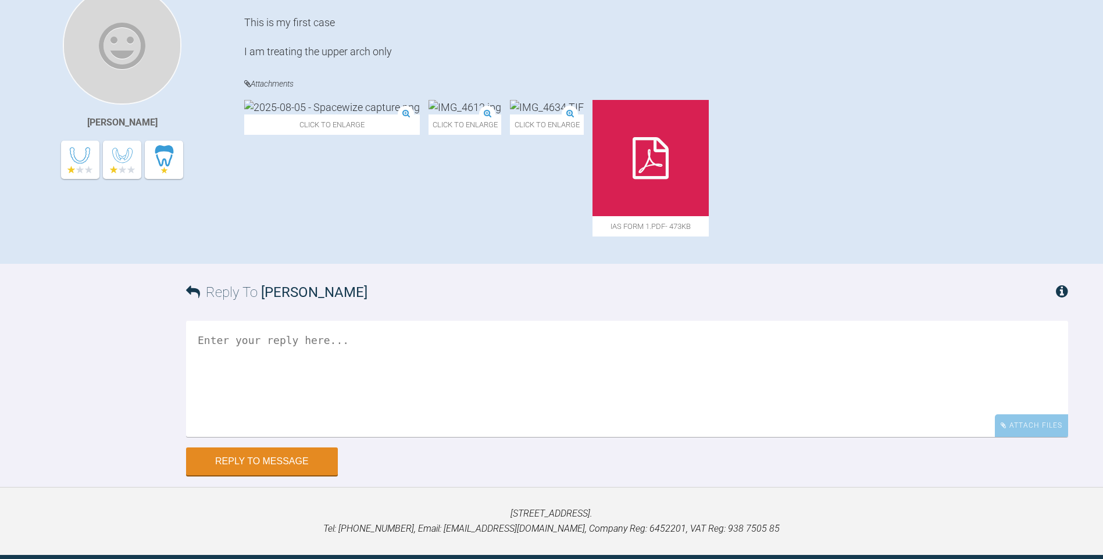
scroll to position [317, 0]
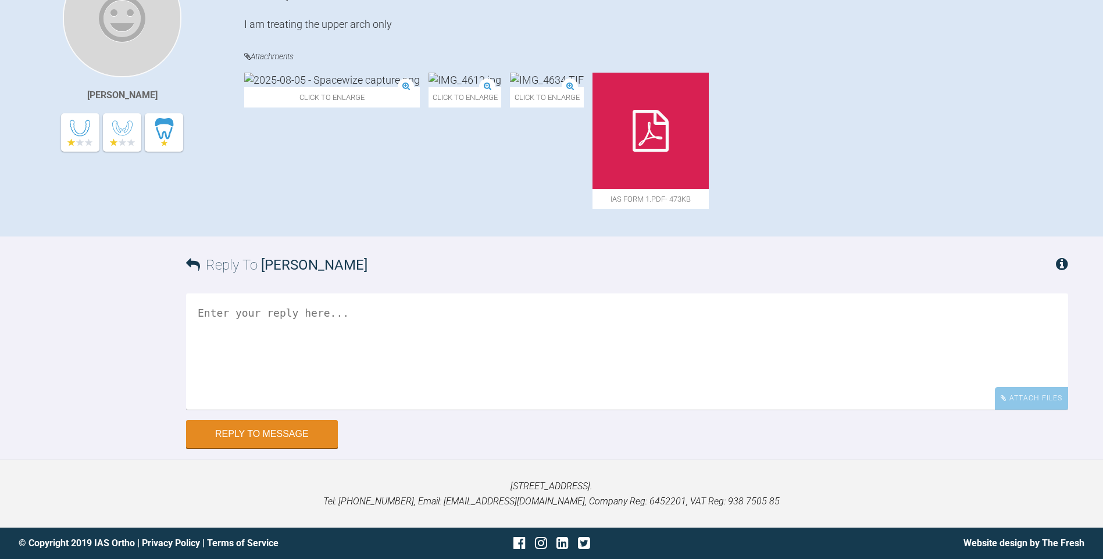
click at [1062, 263] on icon at bounding box center [1061, 264] width 12 height 14
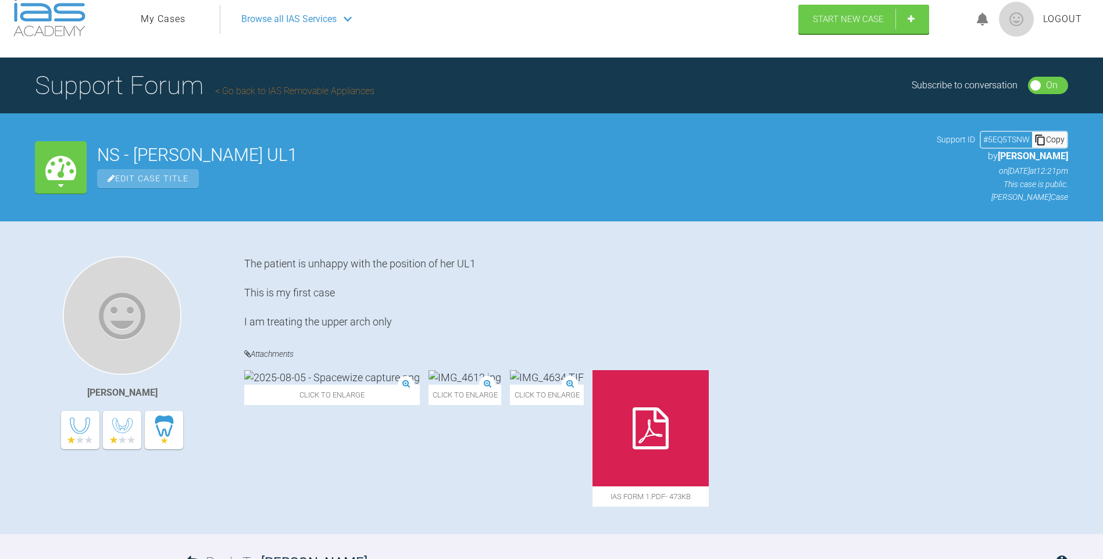
scroll to position [0, 0]
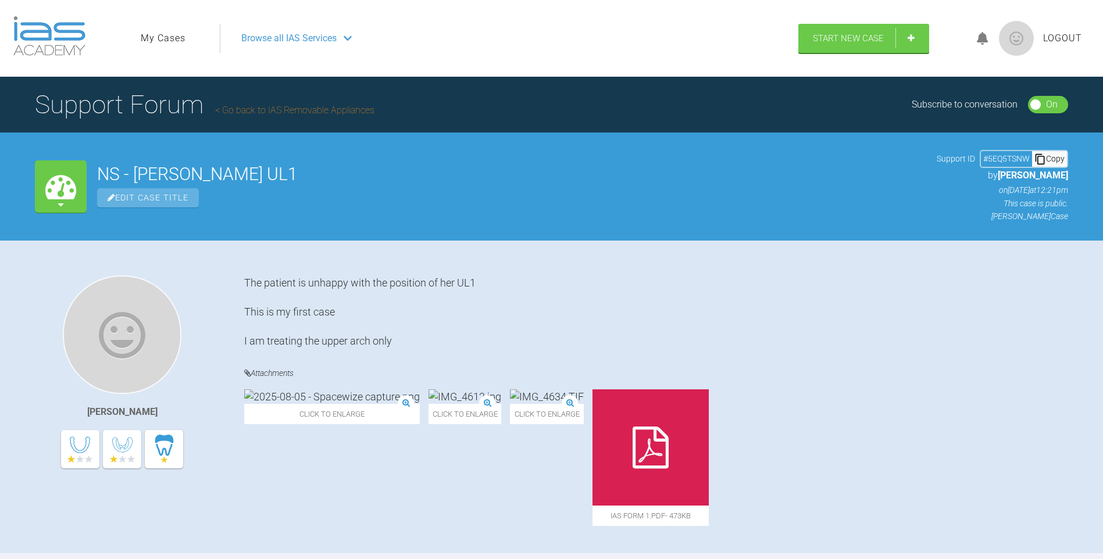
click at [305, 35] on span "Browse all IAS Services" at bounding box center [288, 38] width 95 height 15
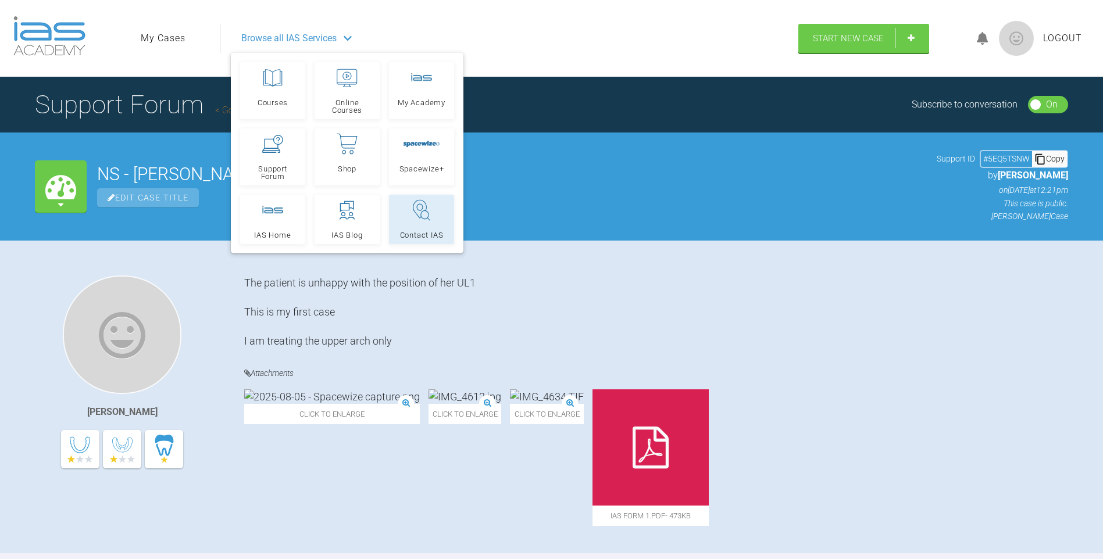
click at [428, 216] on icon at bounding box center [421, 210] width 21 height 23
